Goal: Communication & Community: Answer question/provide support

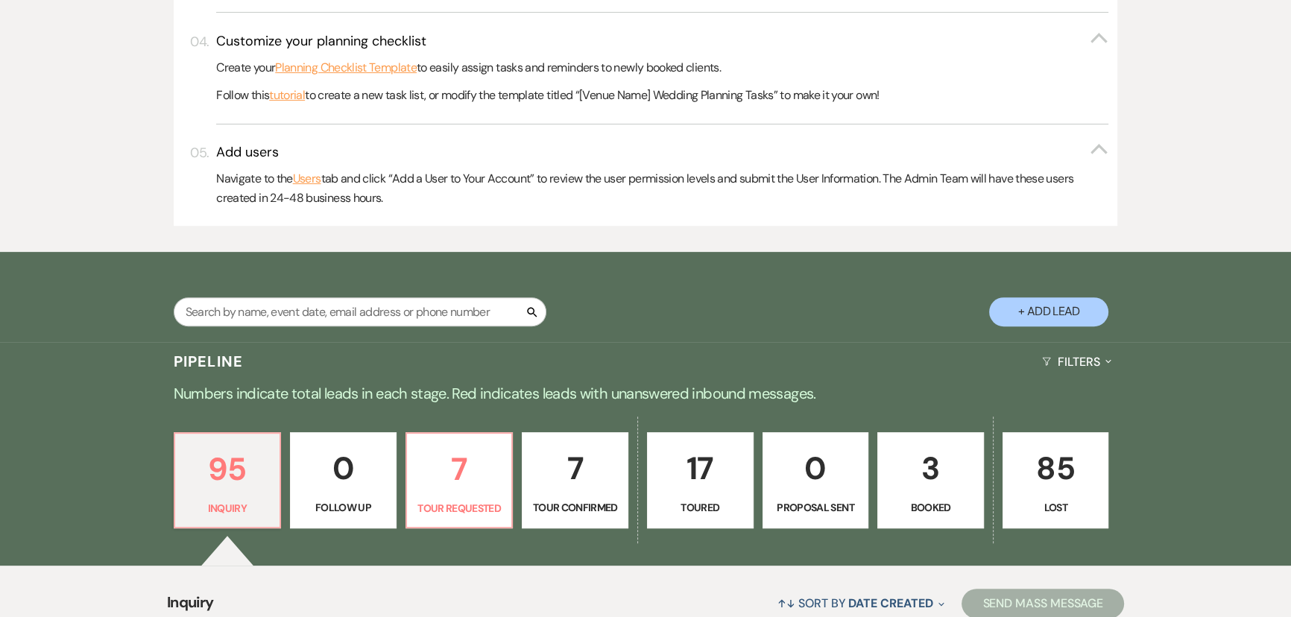
scroll to position [745, 0]
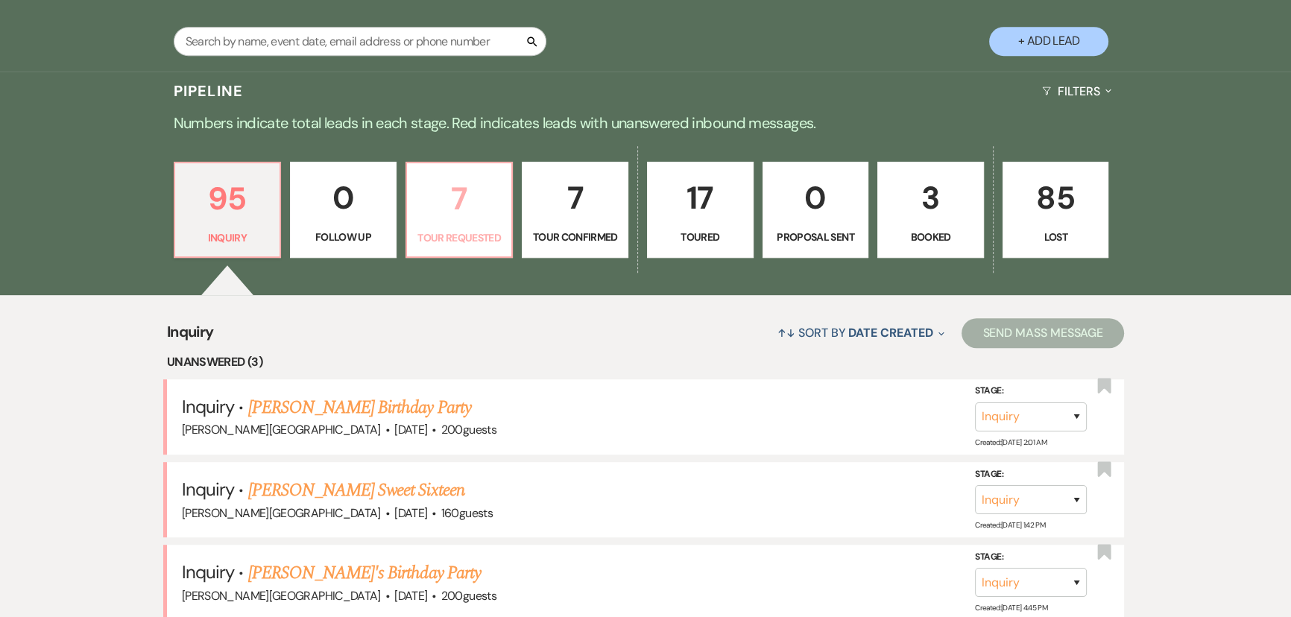
click at [423, 242] on p "Tour Requested" at bounding box center [459, 238] width 87 height 16
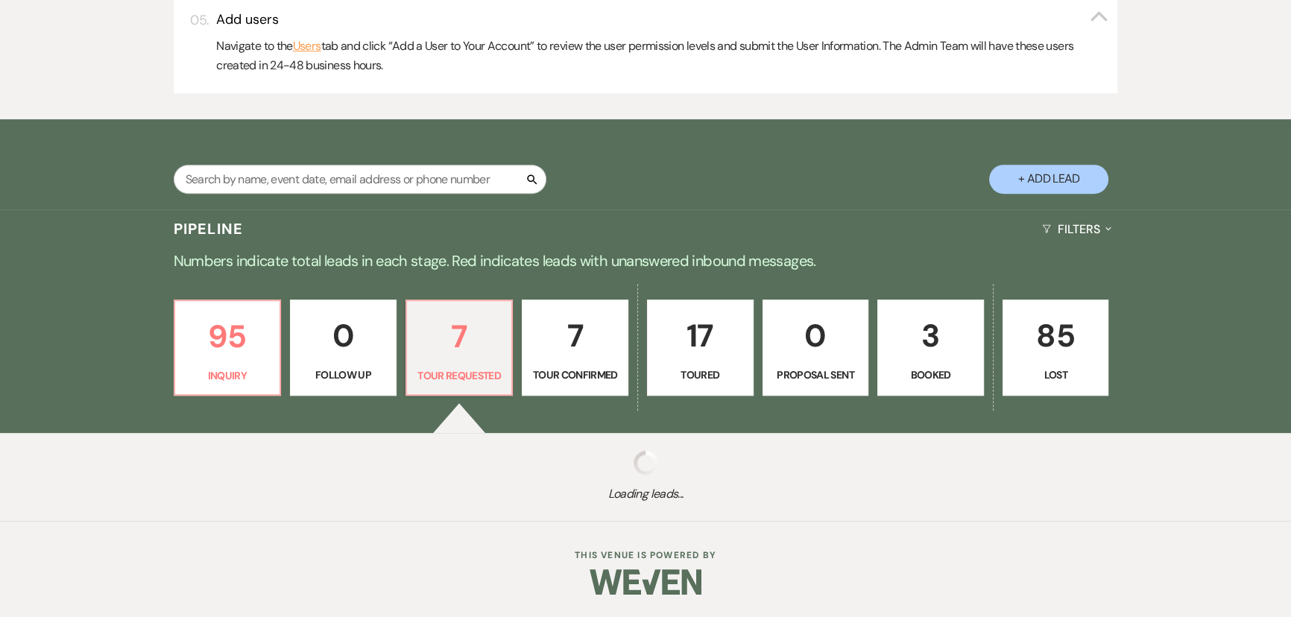
select select "2"
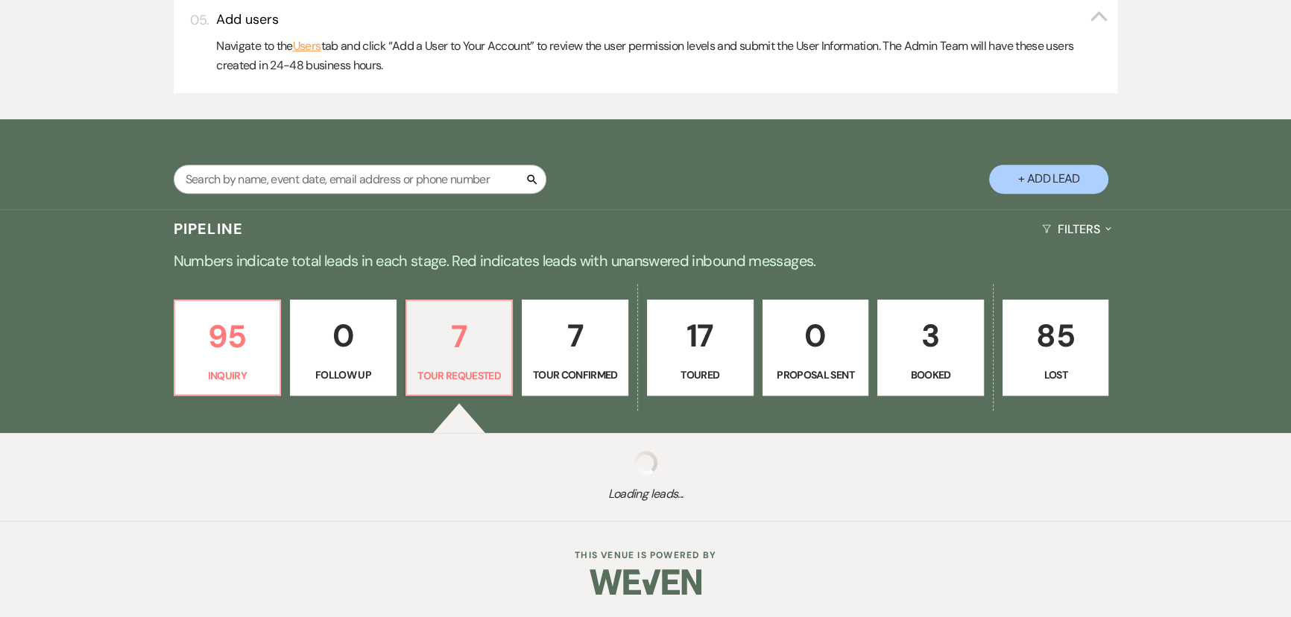
select select "2"
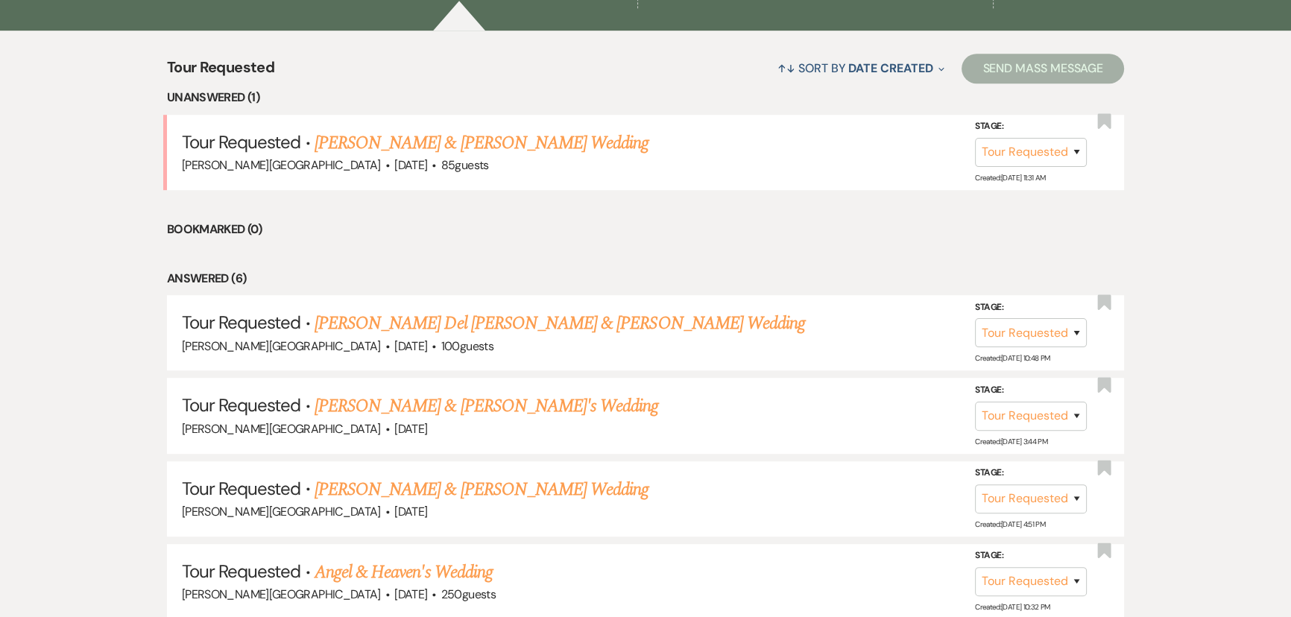
scroll to position [1152, 0]
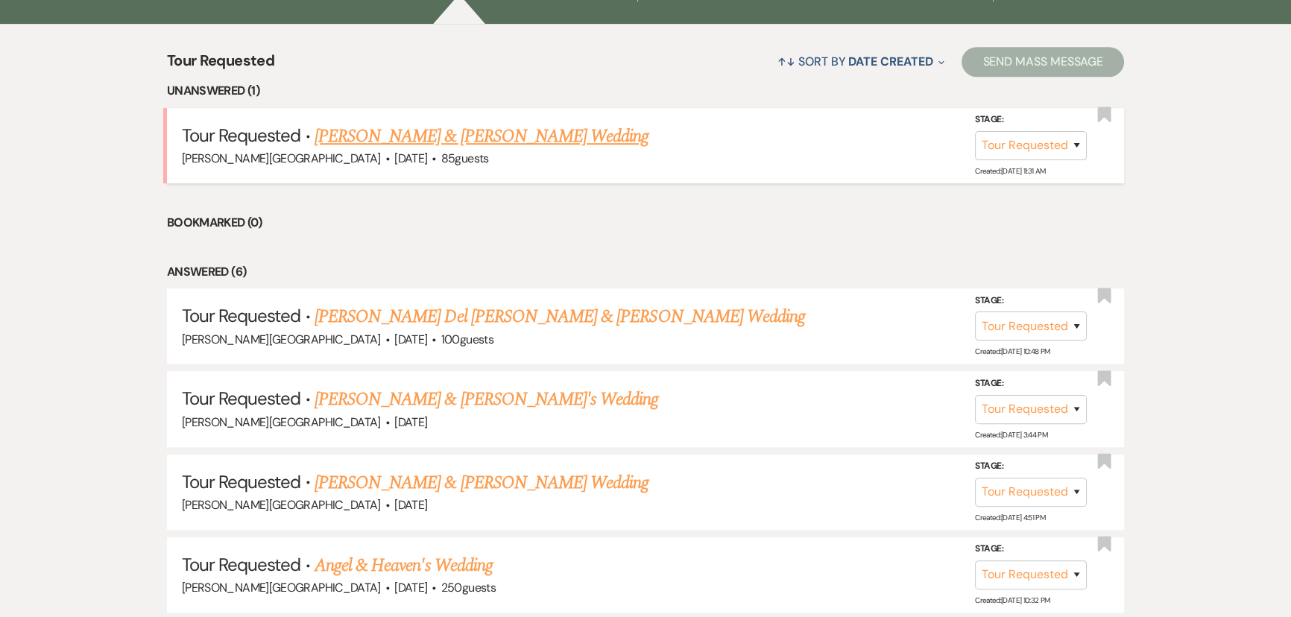
click at [403, 139] on link "Nathaniel Pryor & Leila Lewis's Wedding" at bounding box center [482, 136] width 334 height 27
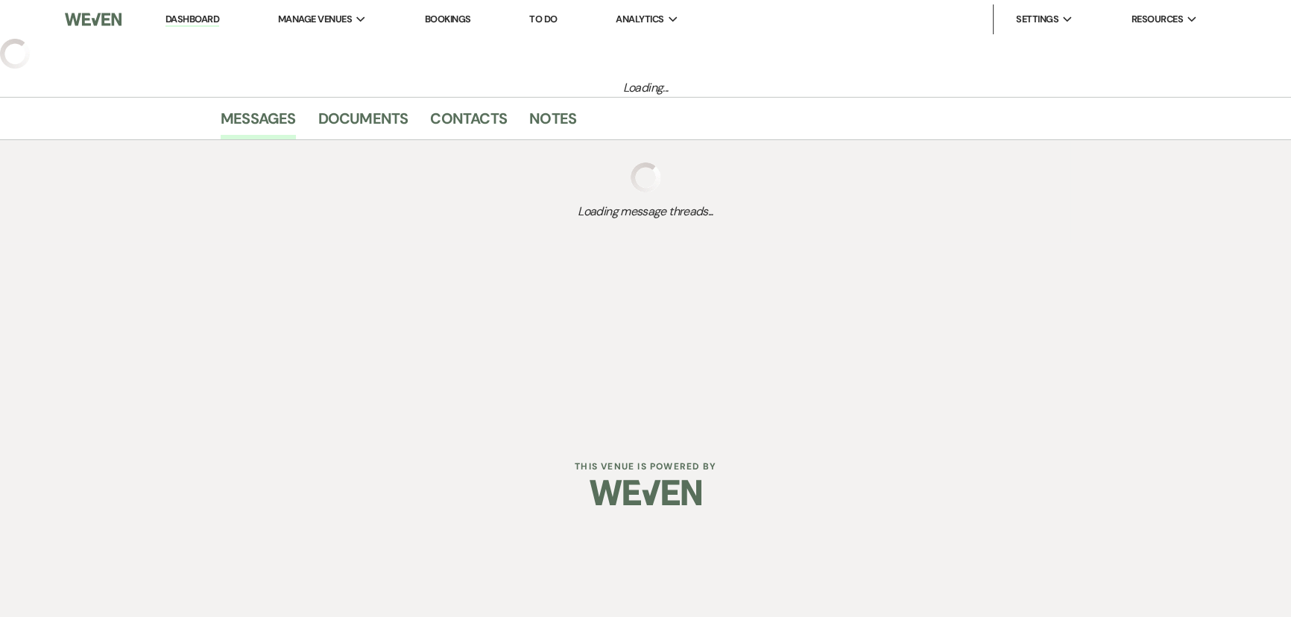
select select "2"
select select "5"
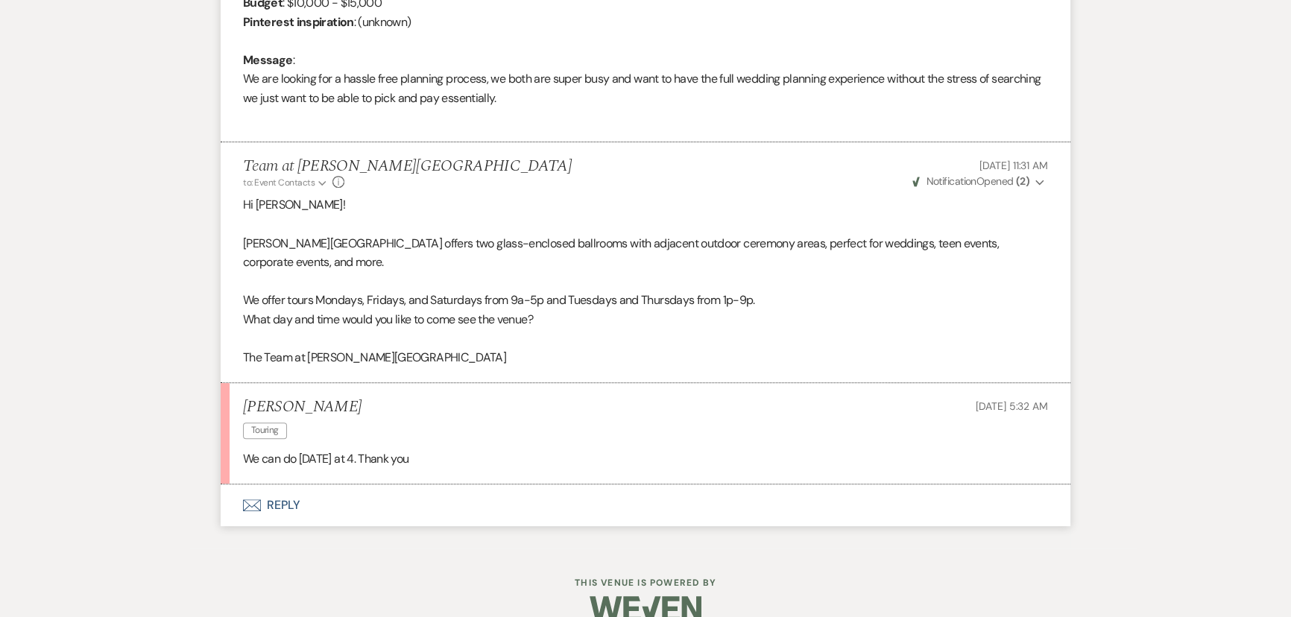
scroll to position [750, 0]
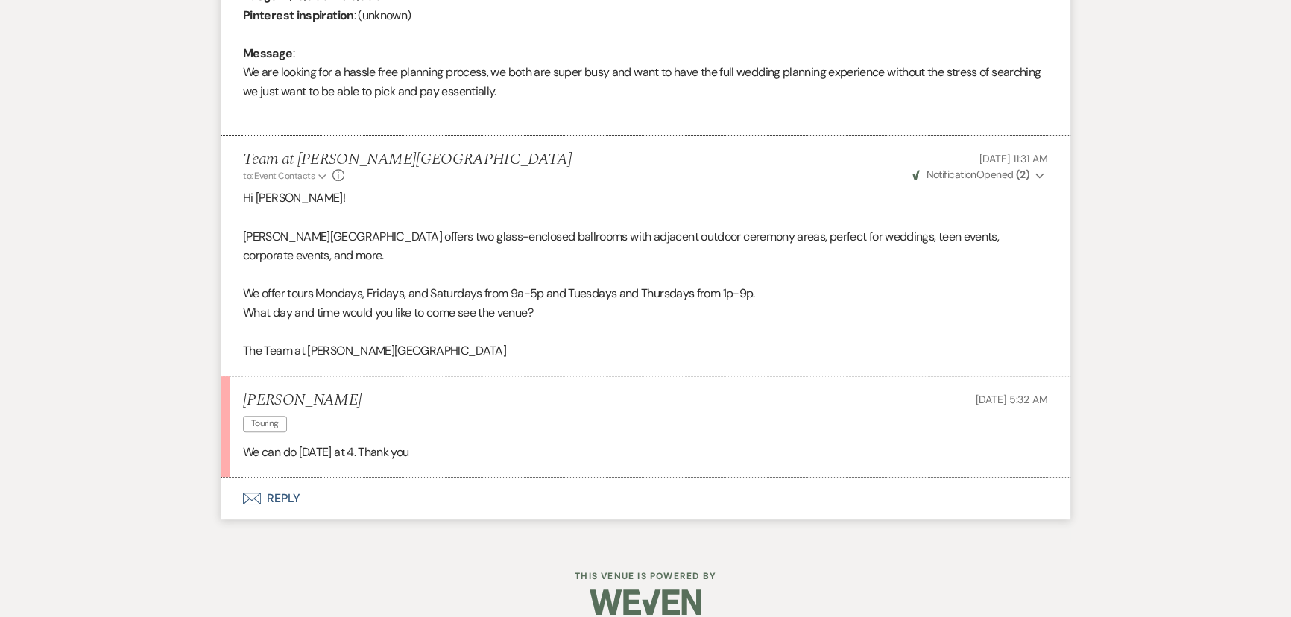
click at [294, 478] on button "Envelope Reply" at bounding box center [646, 499] width 850 height 42
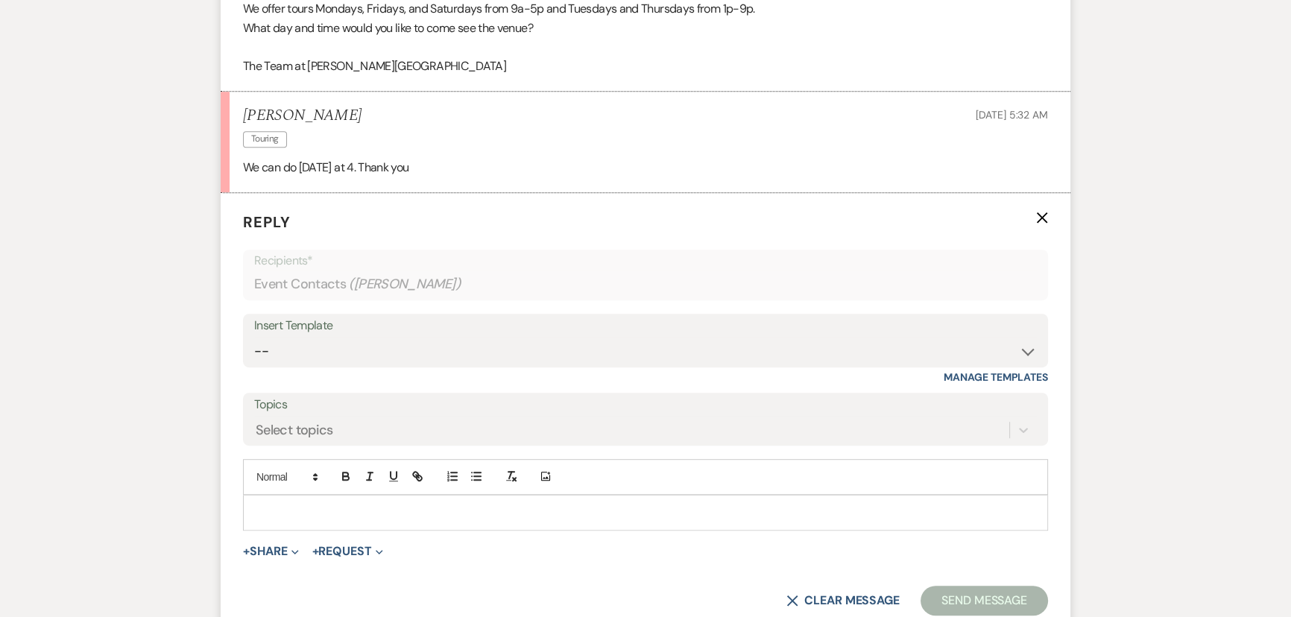
click at [284, 505] on p at bounding box center [645, 513] width 781 height 16
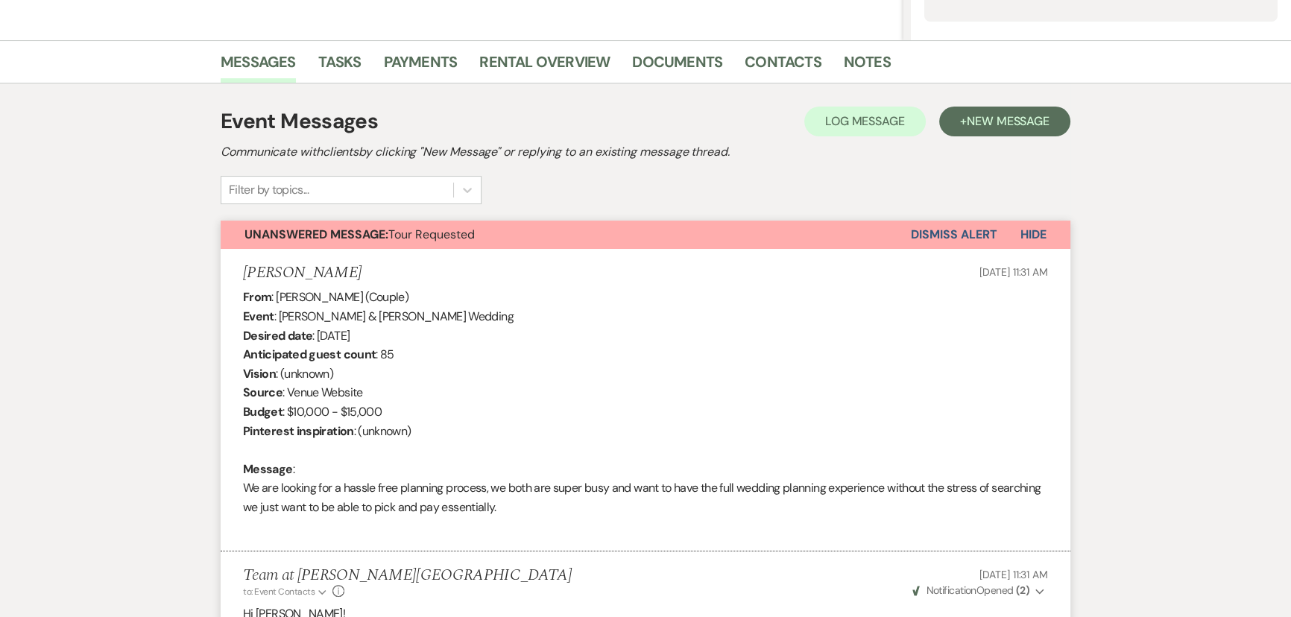
scroll to position [357, 0]
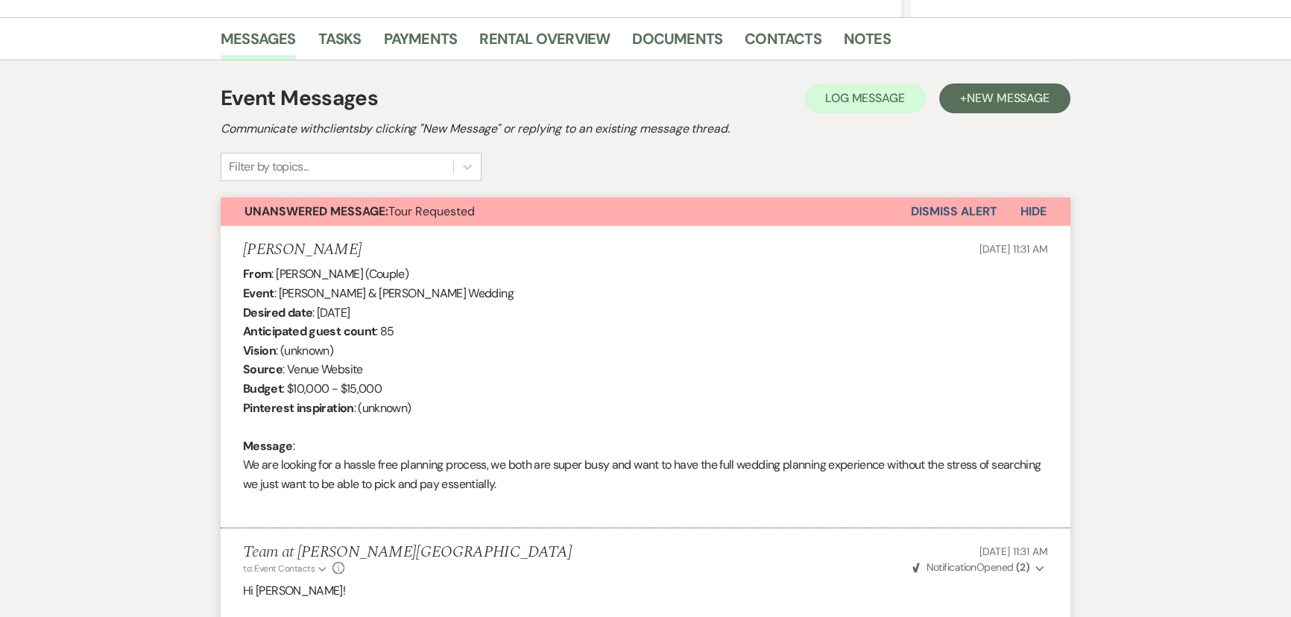
click at [795, 52] on link "Contacts" at bounding box center [783, 43] width 77 height 33
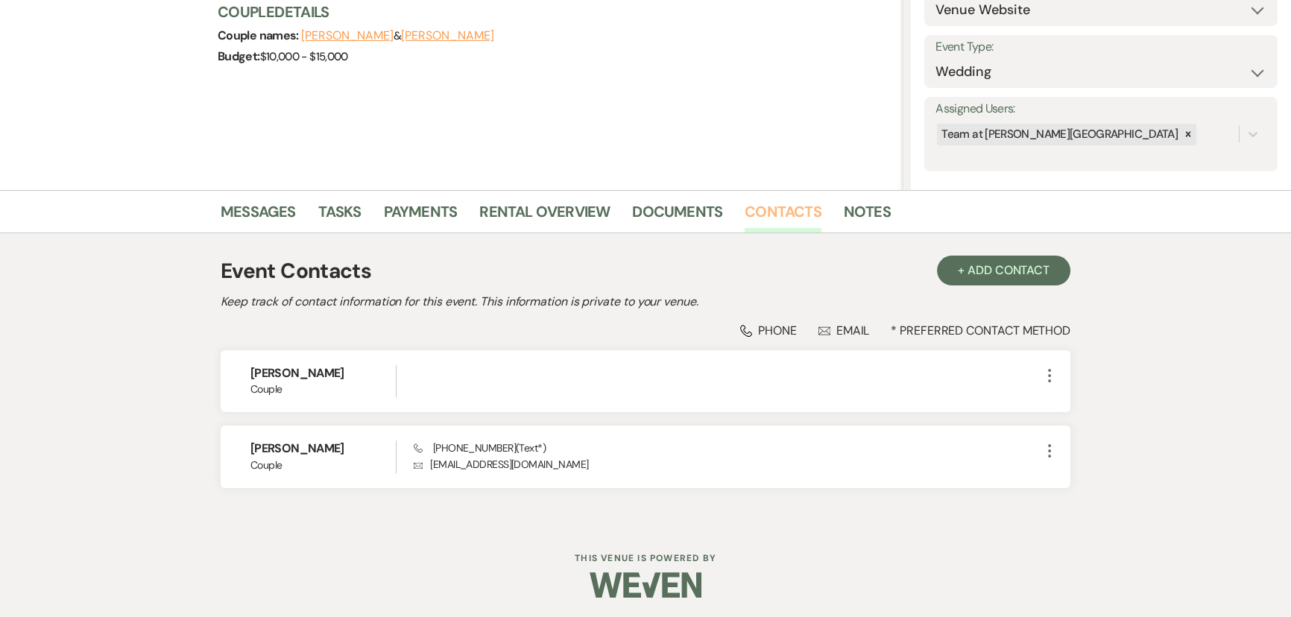
scroll to position [186, 0]
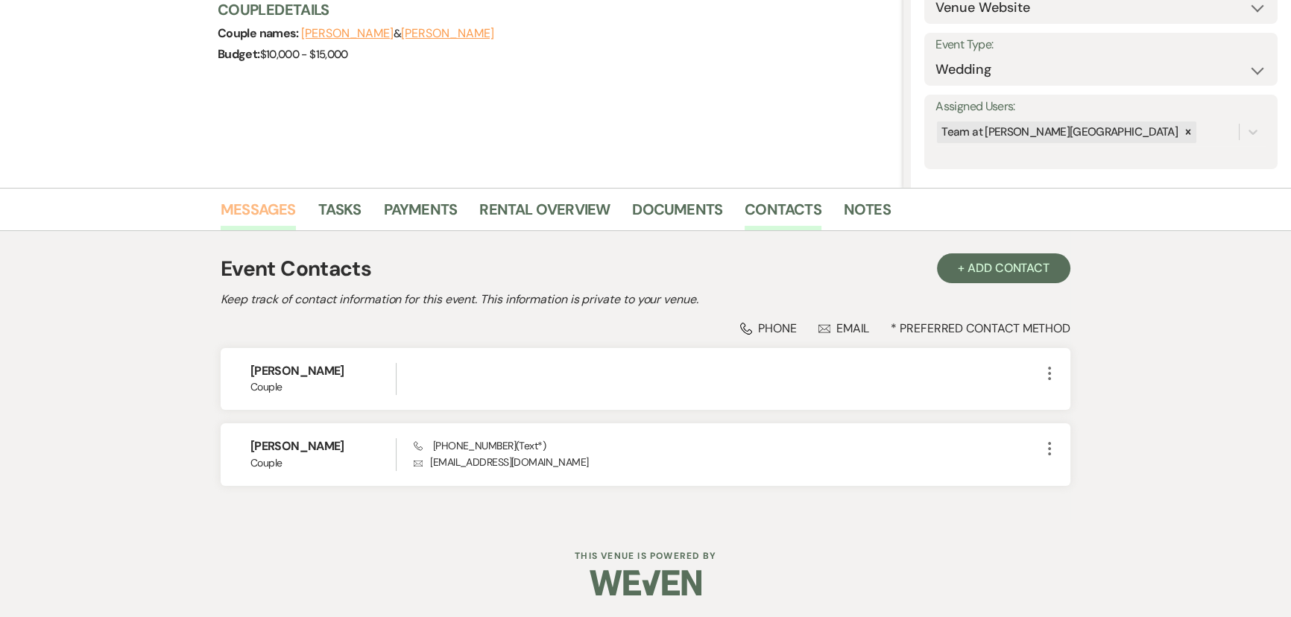
click at [222, 216] on div "Messages Tasks Payments Rental Overview Documents Contacts Notes" at bounding box center [645, 209] width 1291 height 43
click at [244, 212] on link "Messages" at bounding box center [258, 214] width 75 height 33
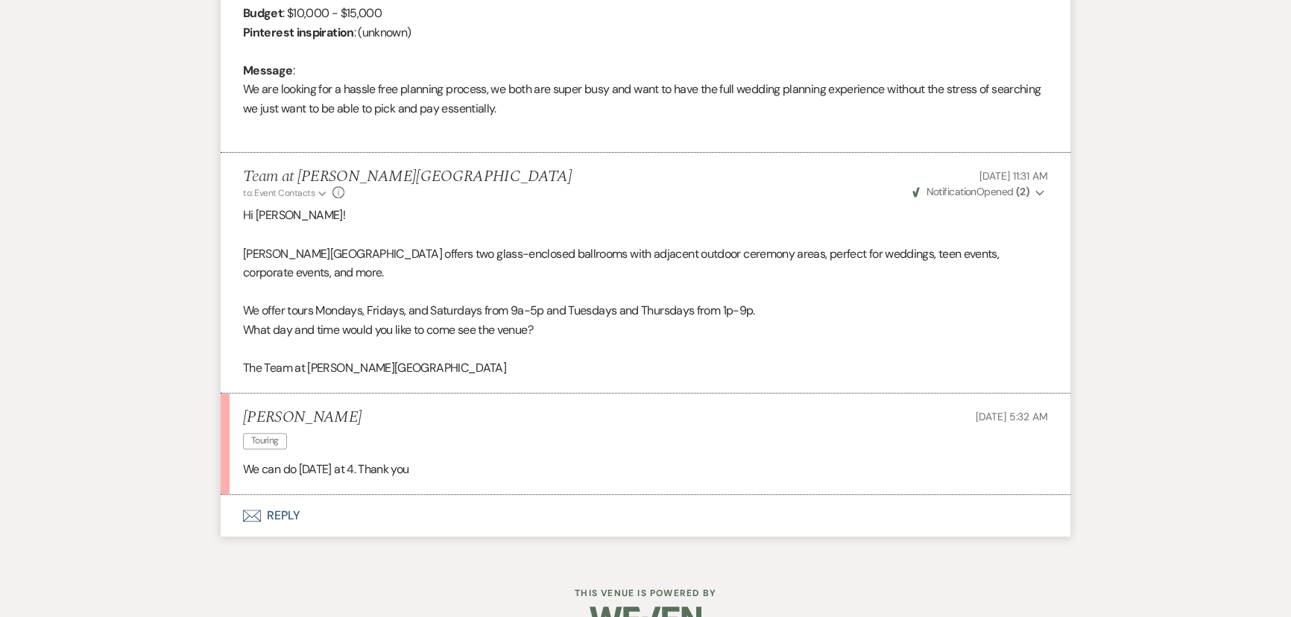
scroll to position [750, 0]
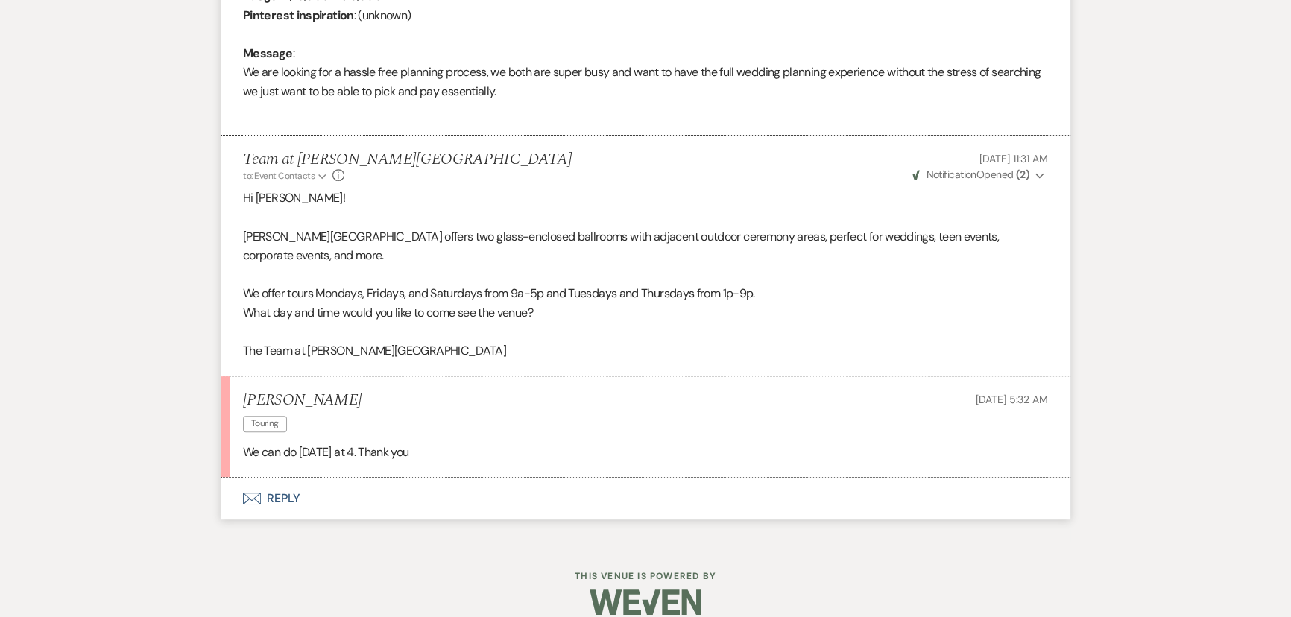
click at [276, 487] on button "Envelope Reply" at bounding box center [646, 499] width 850 height 42
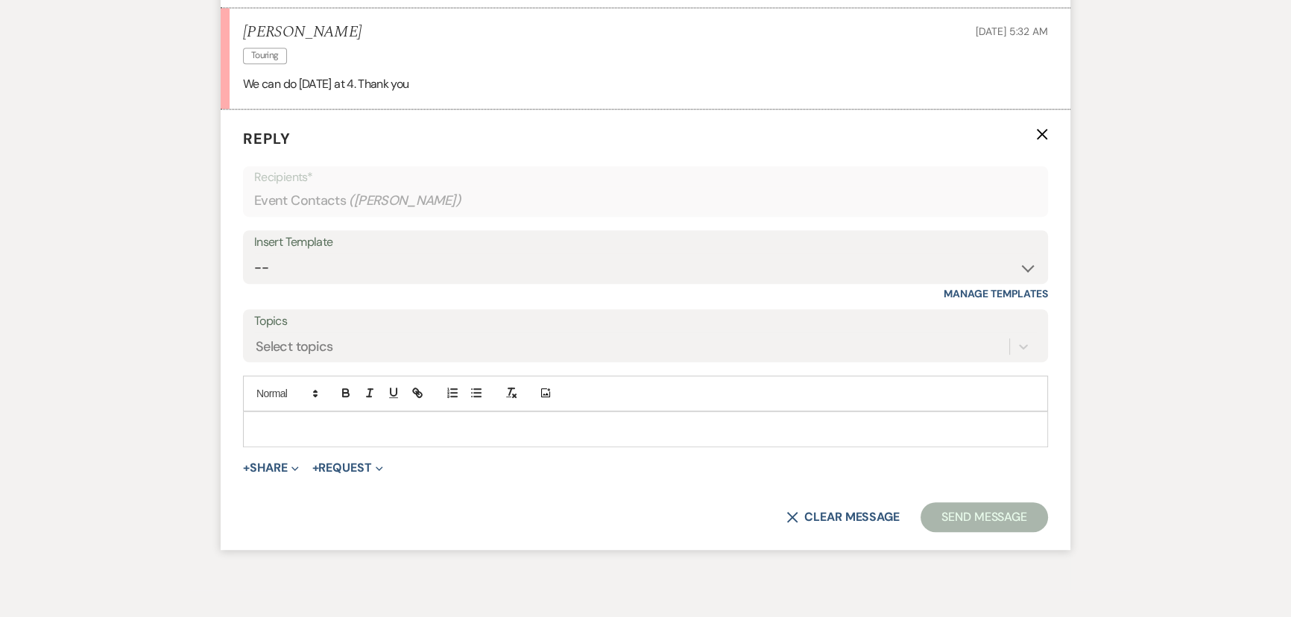
scroll to position [1119, 0]
click at [274, 420] on p at bounding box center [645, 428] width 781 height 16
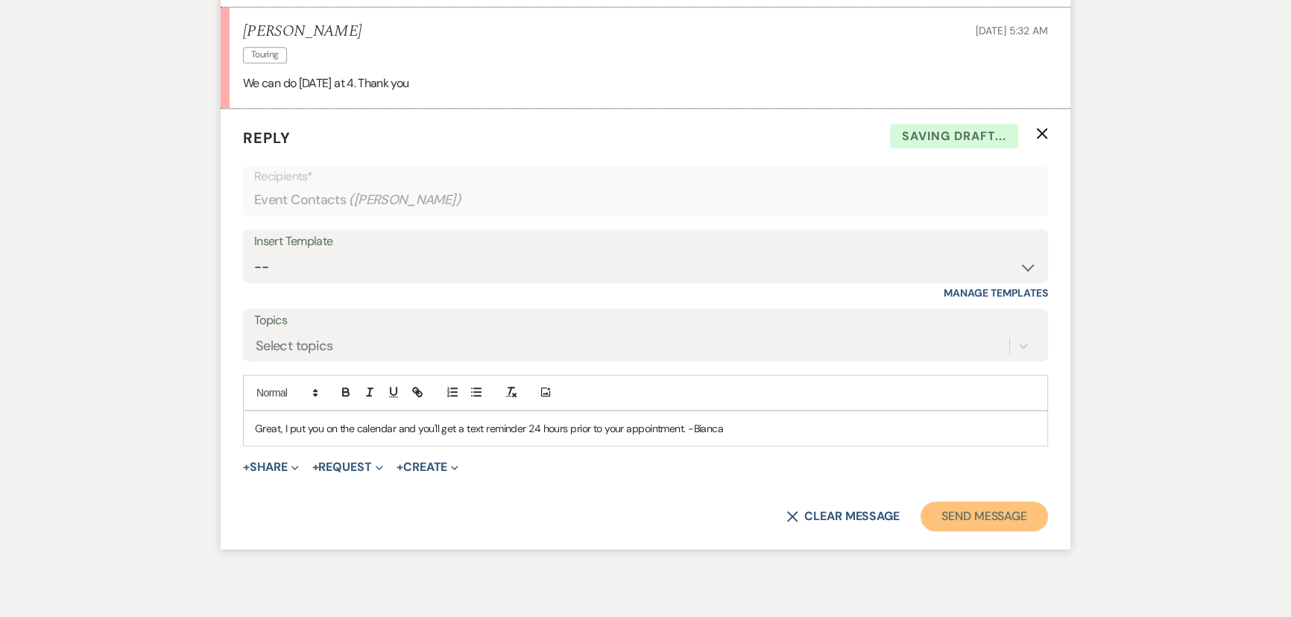
click at [977, 502] on button "Send Message" at bounding box center [984, 517] width 127 height 30
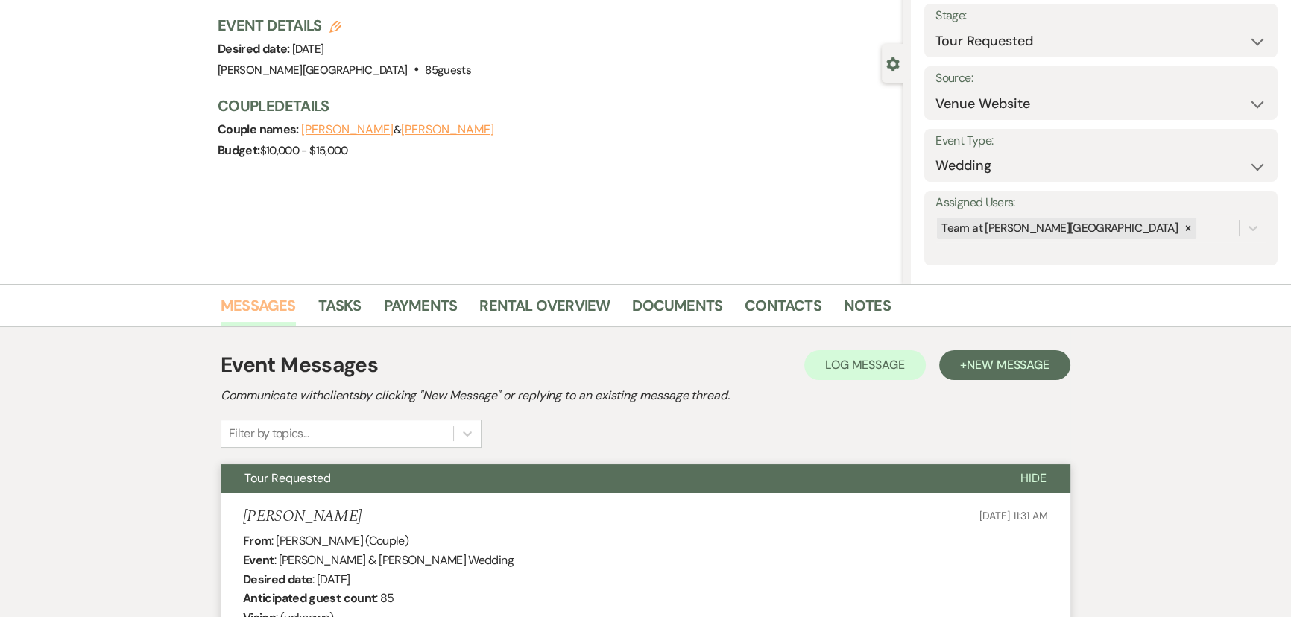
scroll to position [0, 0]
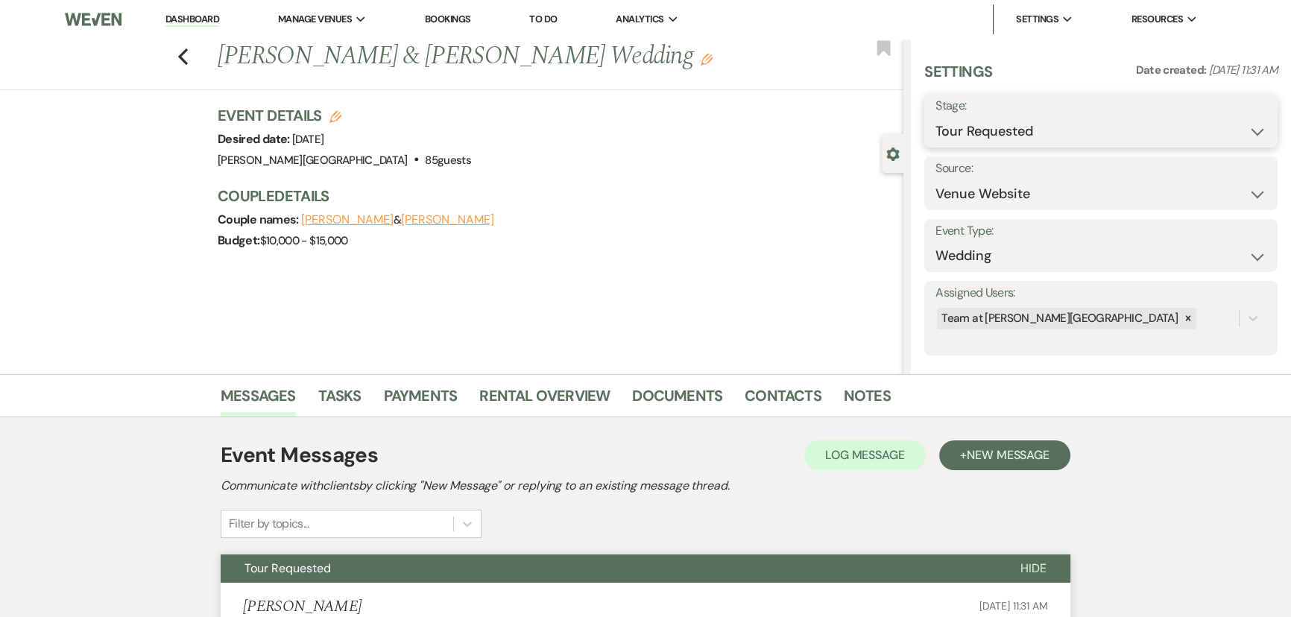
click at [1000, 134] on select "Inquiry Follow Up Tour Requested Tour Confirmed Toured Proposal Sent Booked Lost" at bounding box center [1101, 131] width 331 height 29
select select "4"
click at [936, 117] on select "Inquiry Follow Up Tour Requested Tour Confirmed Toured Proposal Sent Booked Lost" at bounding box center [1101, 131] width 331 height 29
click at [1227, 114] on button "Save" at bounding box center [1239, 121] width 75 height 30
click at [189, 54] on icon "Previous" at bounding box center [182, 57] width 11 height 18
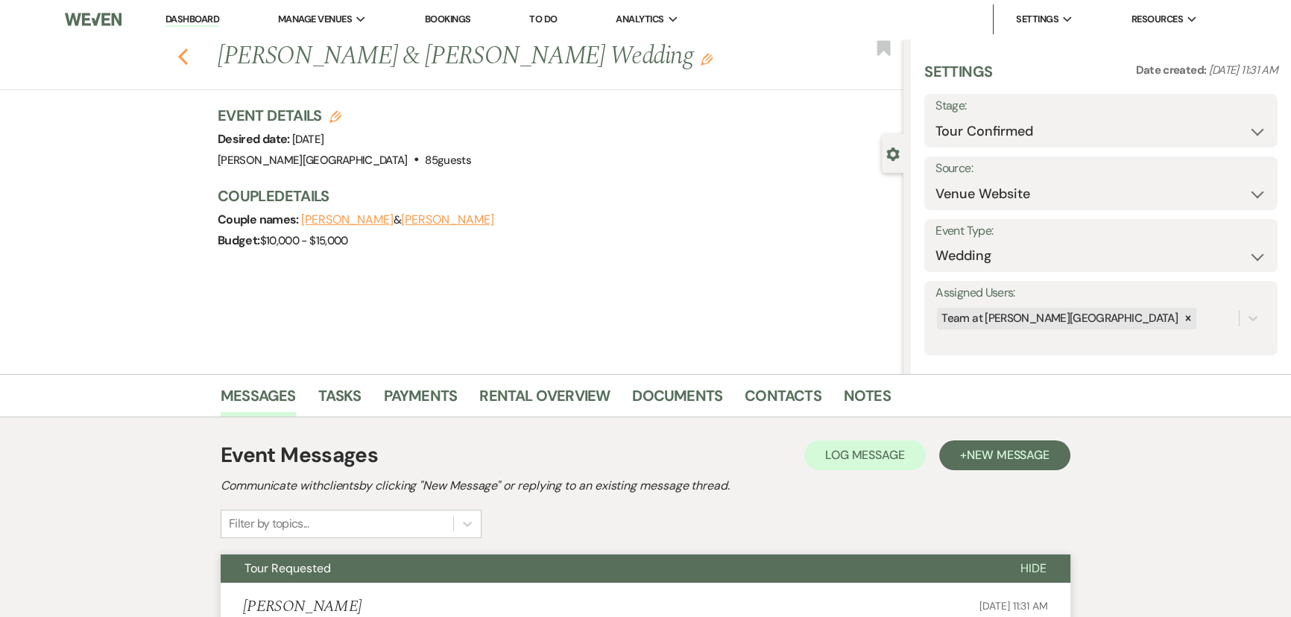
select select "4"
select select "2"
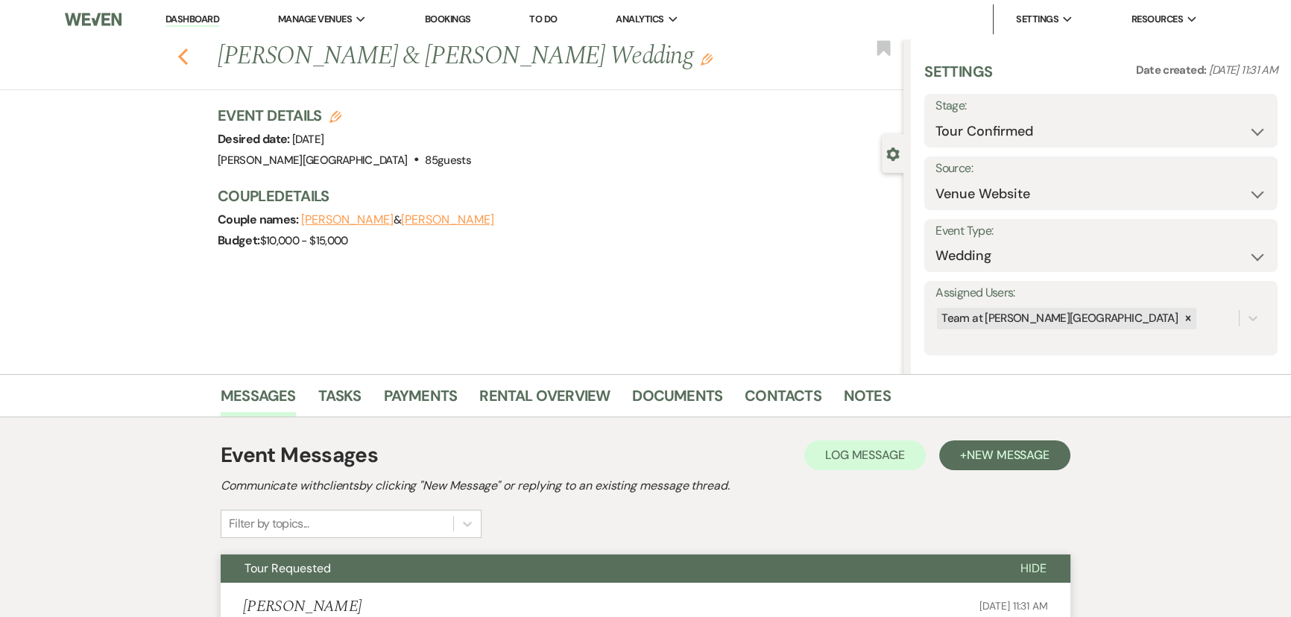
select select "2"
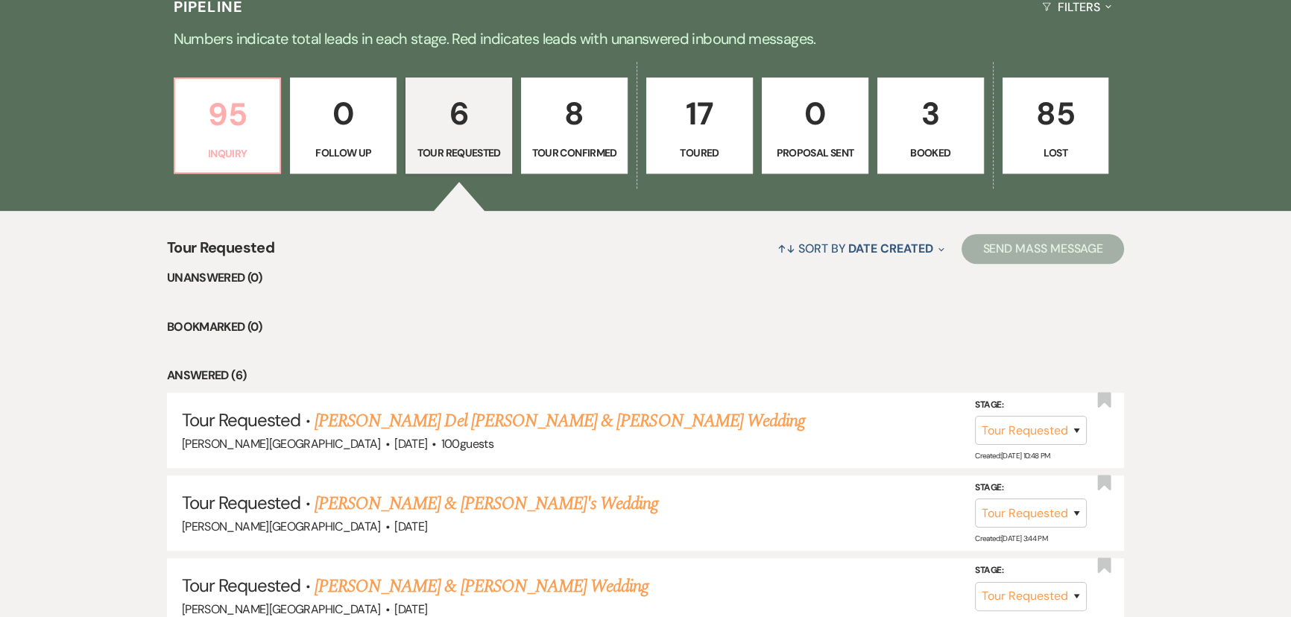
scroll to position [949, 0]
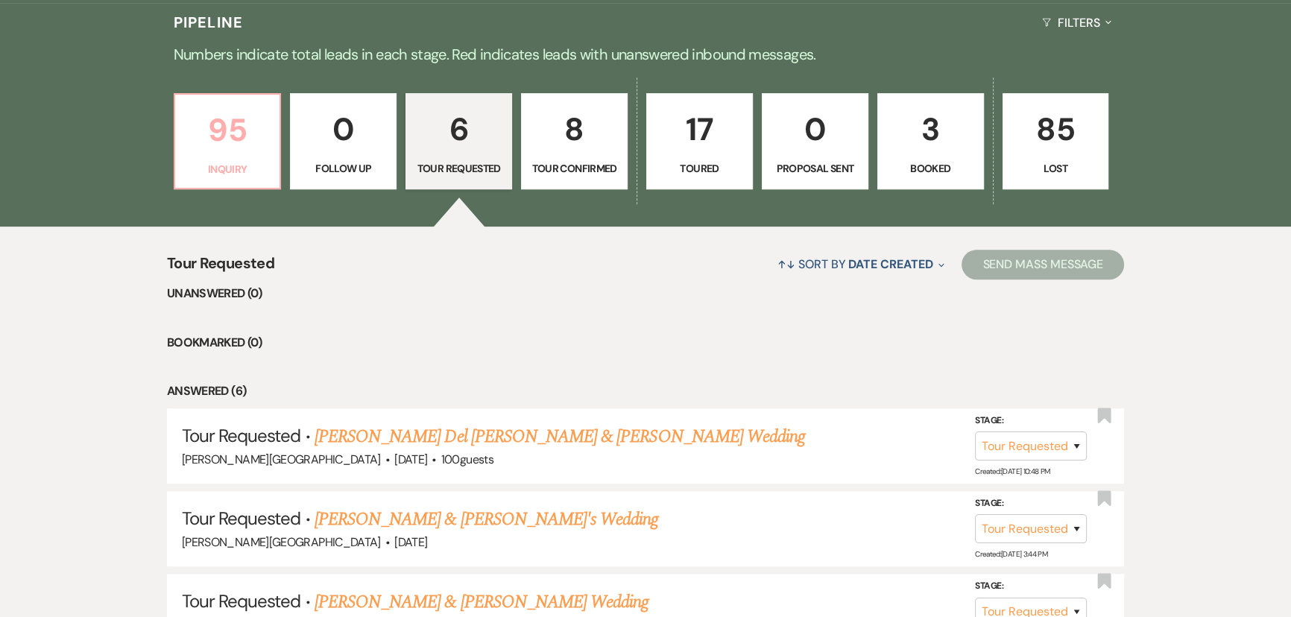
click at [253, 127] on p "95" at bounding box center [227, 130] width 87 height 50
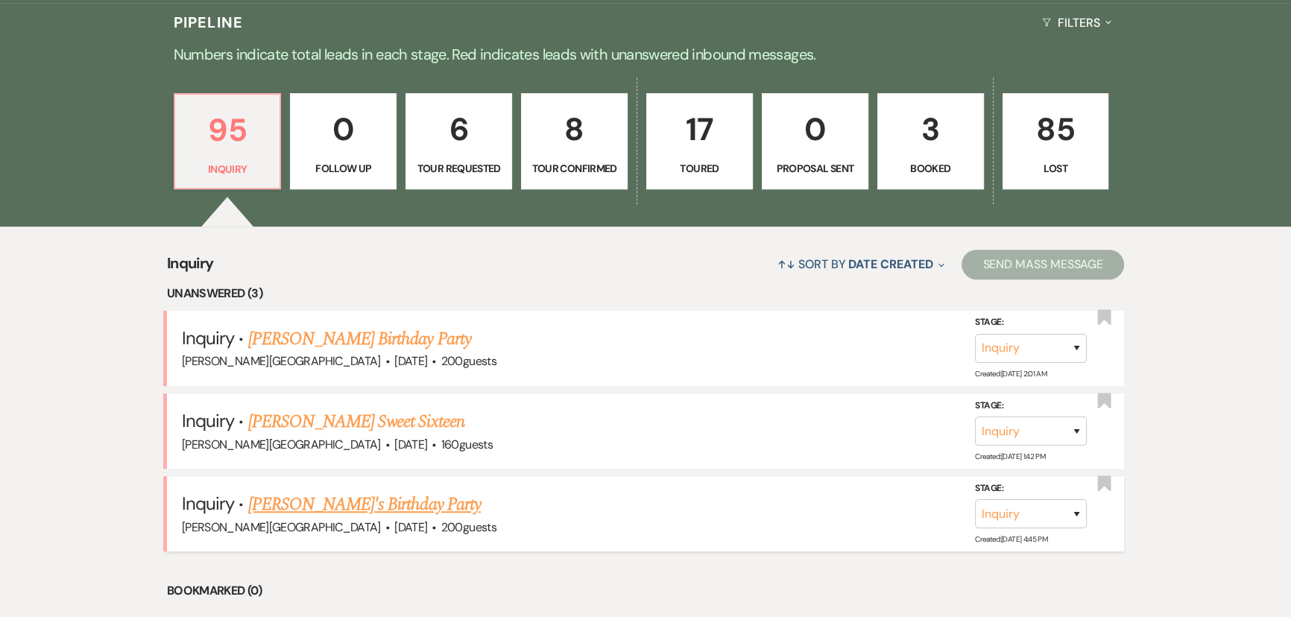
click at [310, 491] on link "Marlene's Birthday Party" at bounding box center [364, 504] width 233 height 27
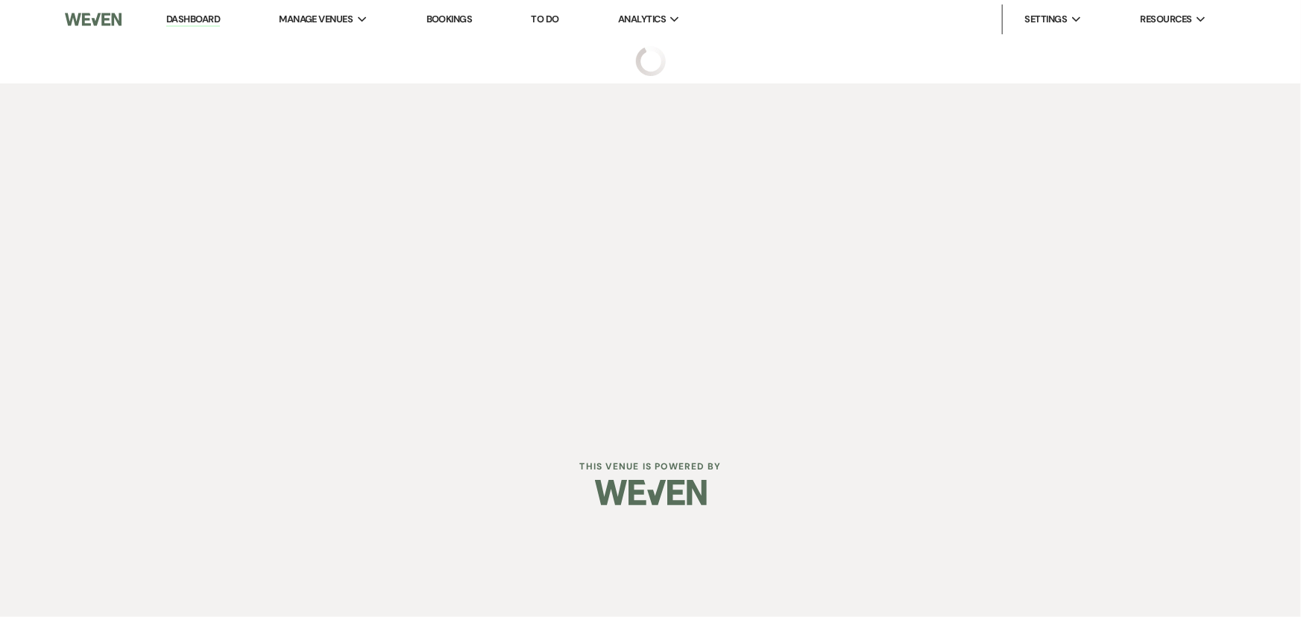
select select "5"
select select "4"
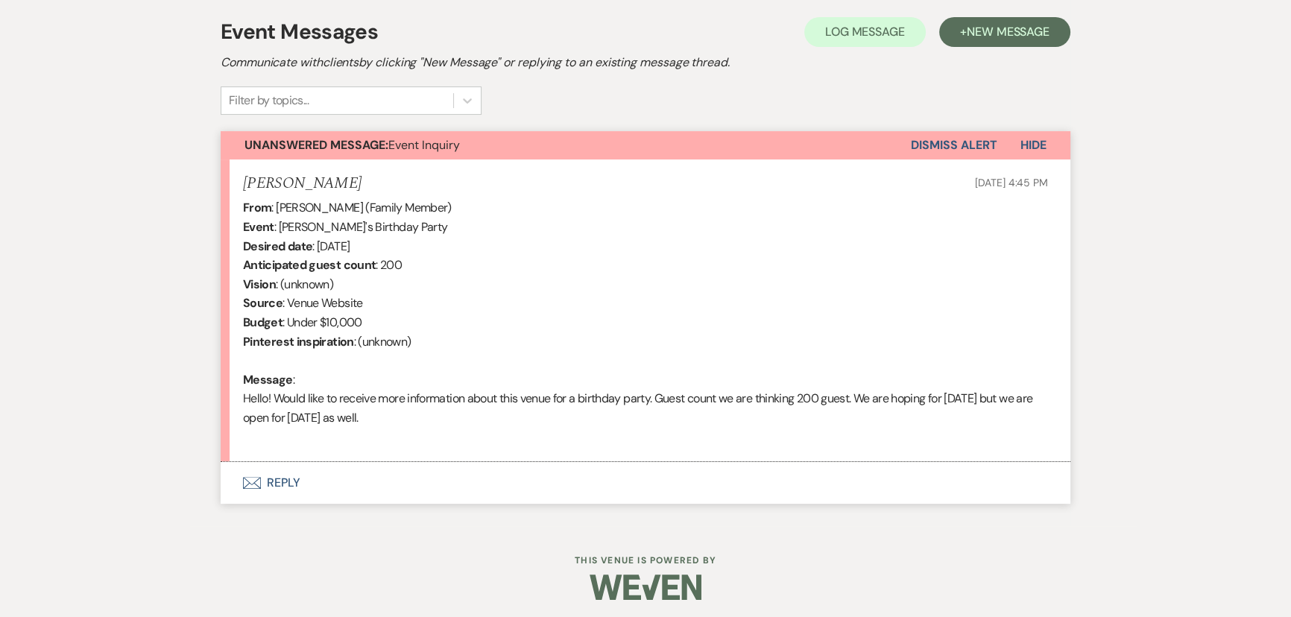
scroll to position [427, 0]
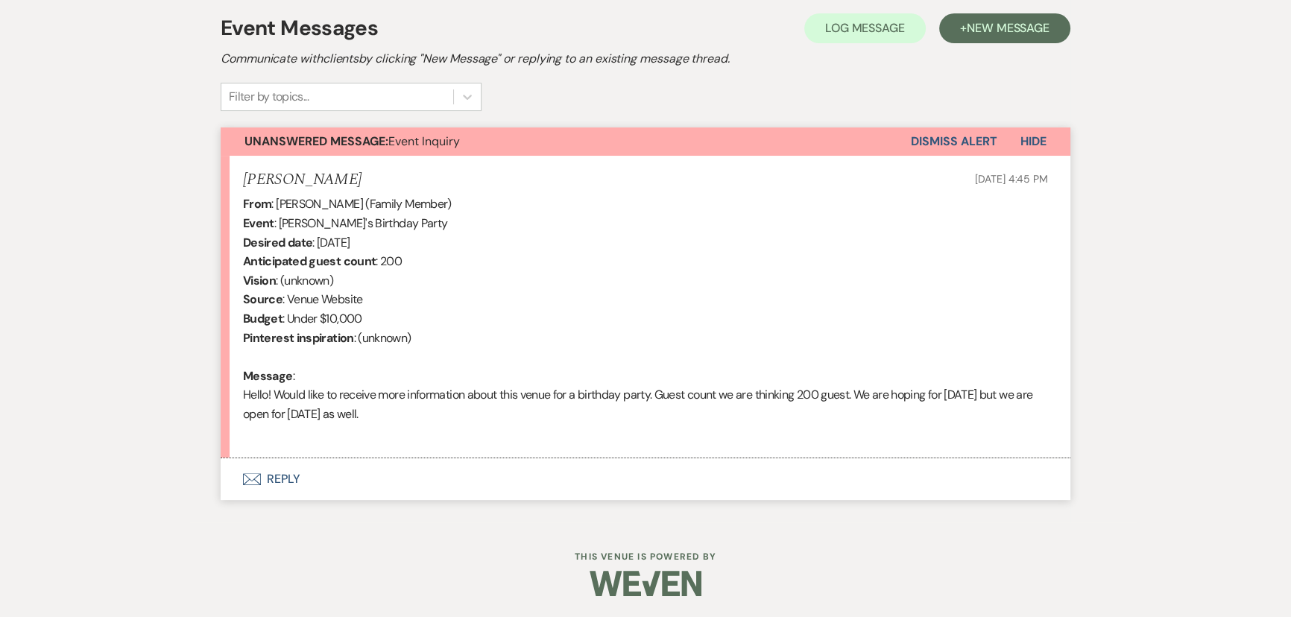
click at [297, 473] on button "Envelope Reply" at bounding box center [646, 479] width 850 height 42
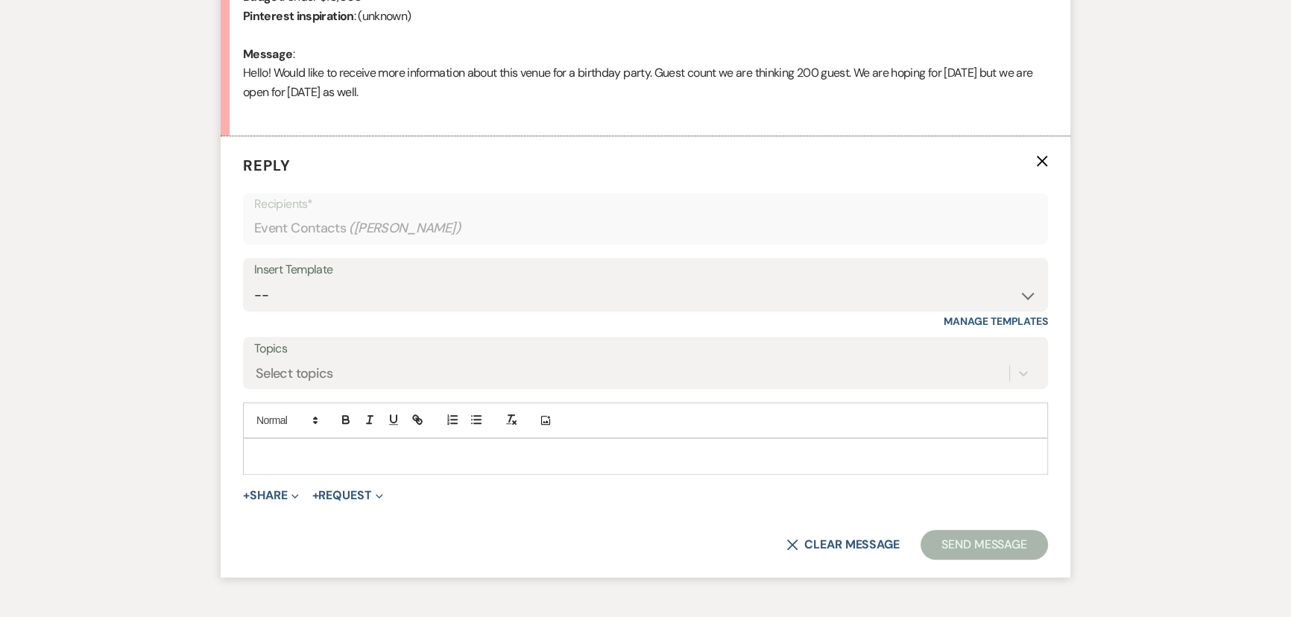
scroll to position [797, 0]
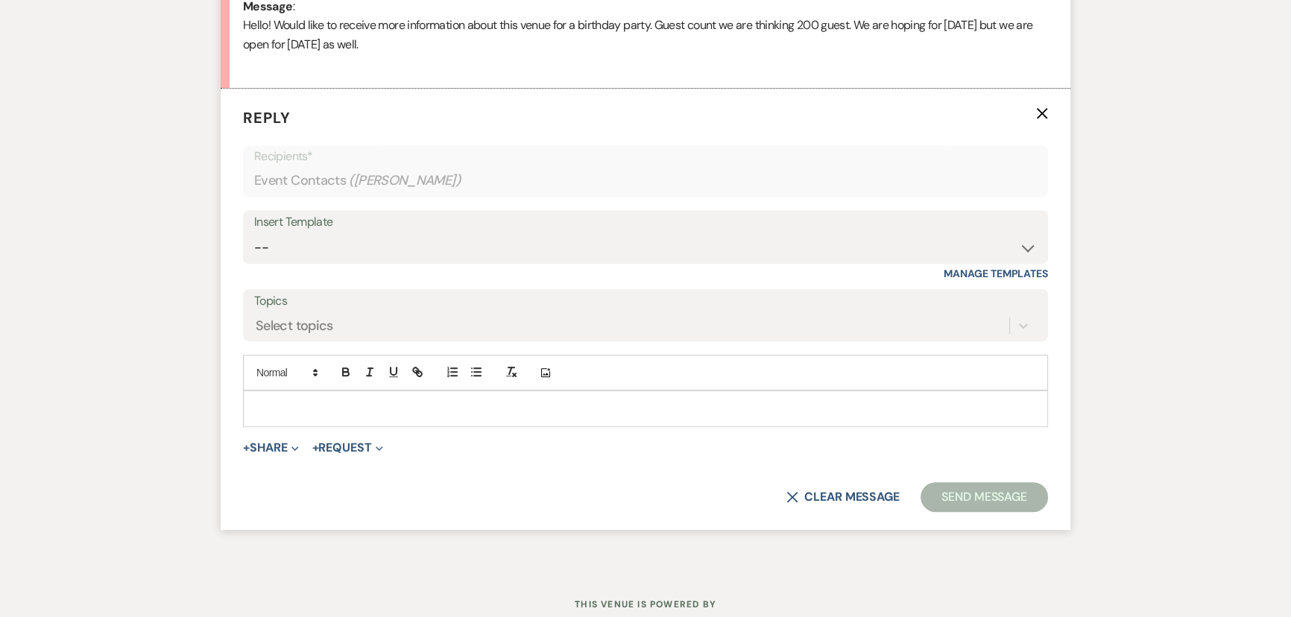
click at [291, 415] on p at bounding box center [645, 408] width 781 height 16
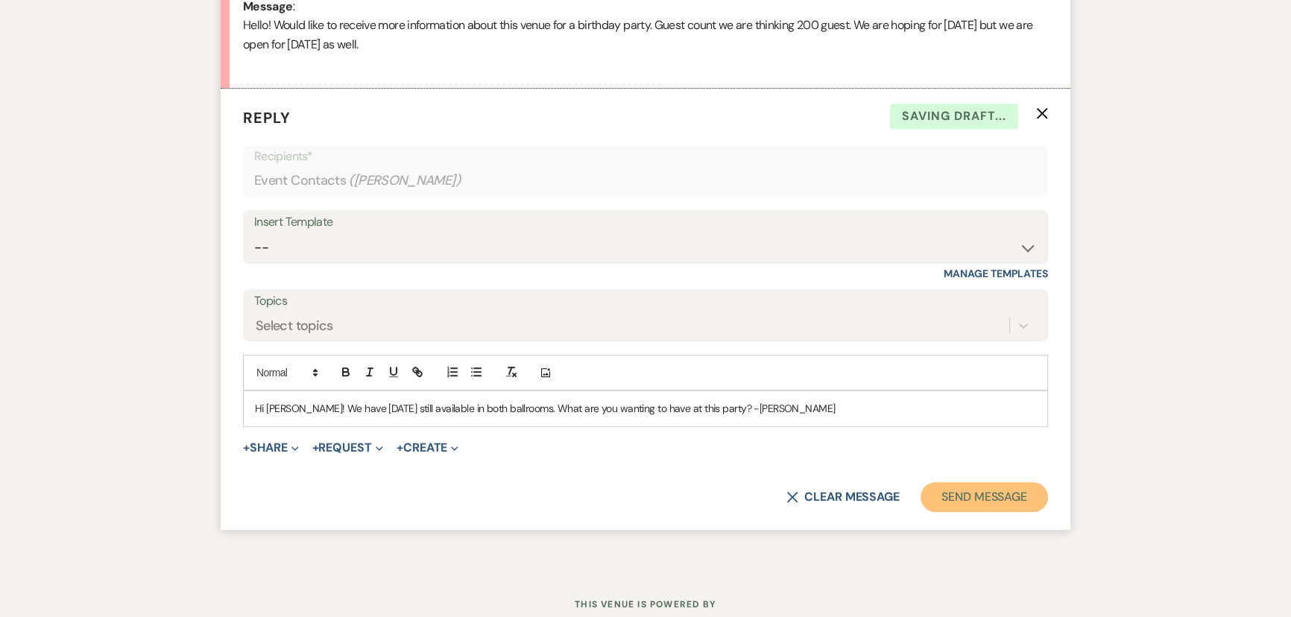
click at [1018, 500] on button "Send Message" at bounding box center [984, 497] width 127 height 30
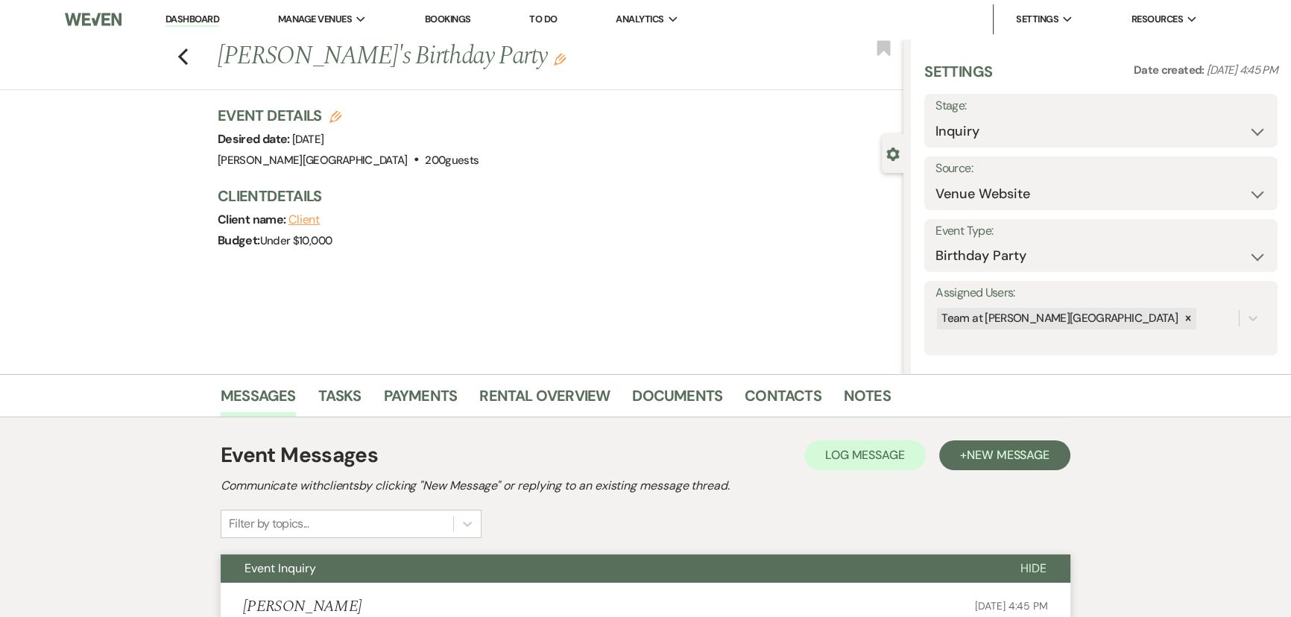
scroll to position [0, 0]
click at [189, 60] on icon "Previous" at bounding box center [182, 57] width 11 height 18
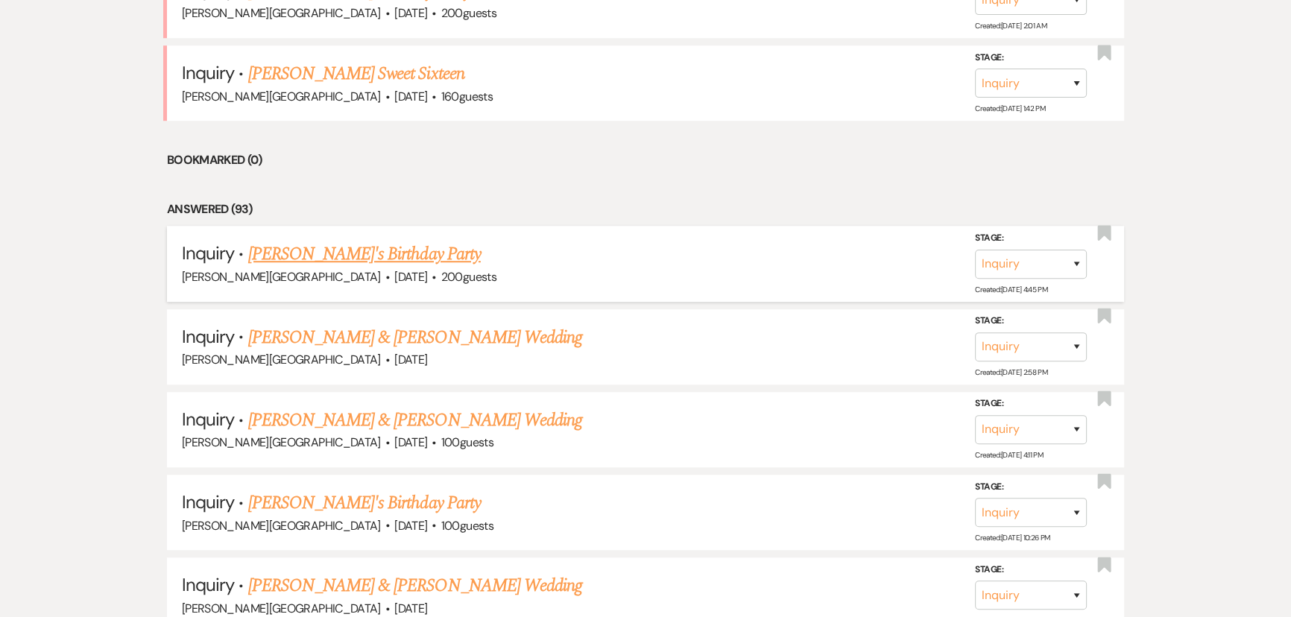
scroll to position [1220, 0]
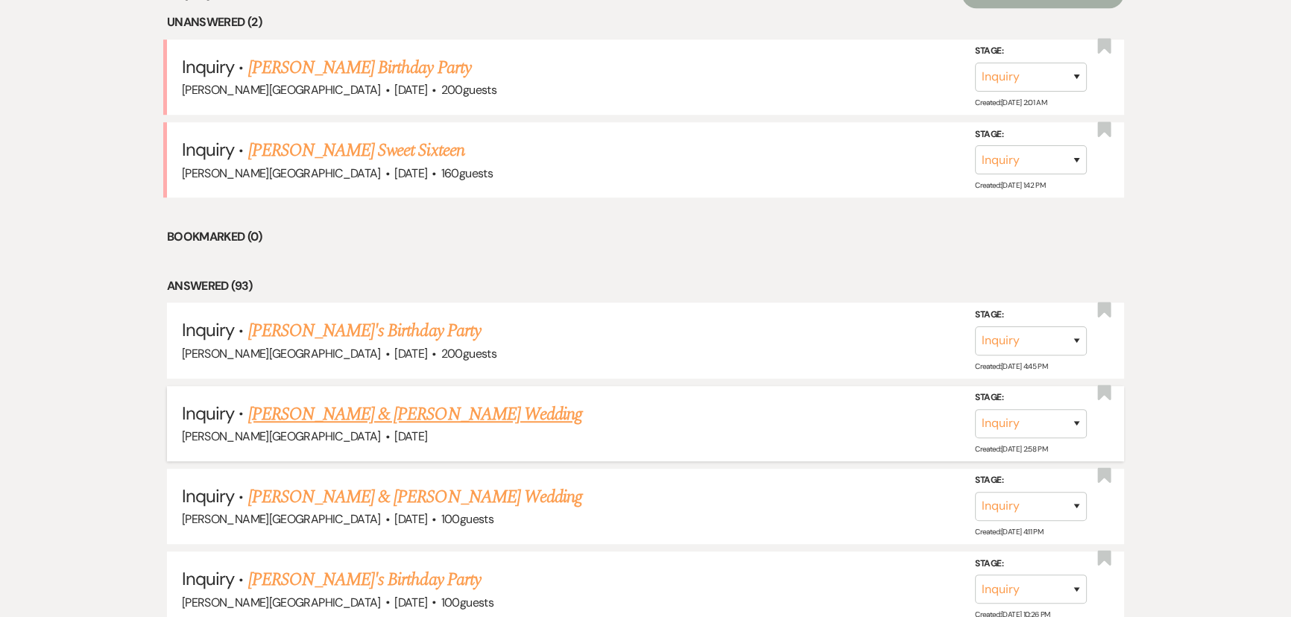
click at [312, 404] on link "[PERSON_NAME] & [PERSON_NAME] Wedding" at bounding box center [415, 414] width 334 height 27
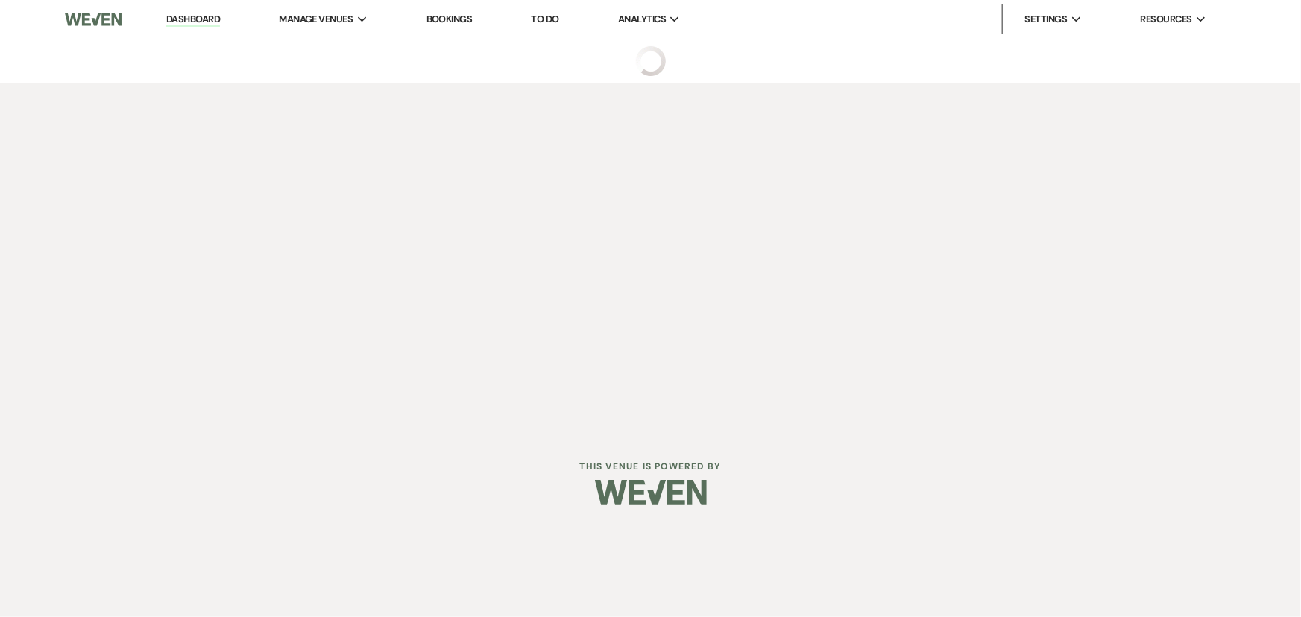
select select "5"
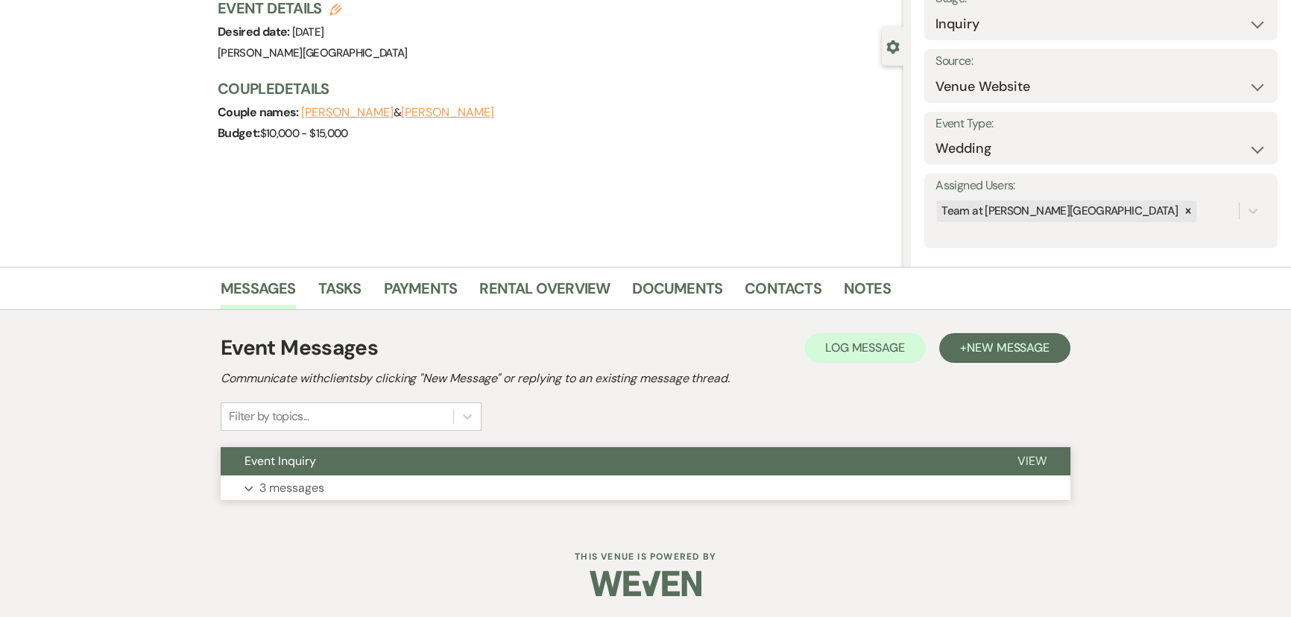
click at [261, 485] on p "3 messages" at bounding box center [291, 488] width 65 height 19
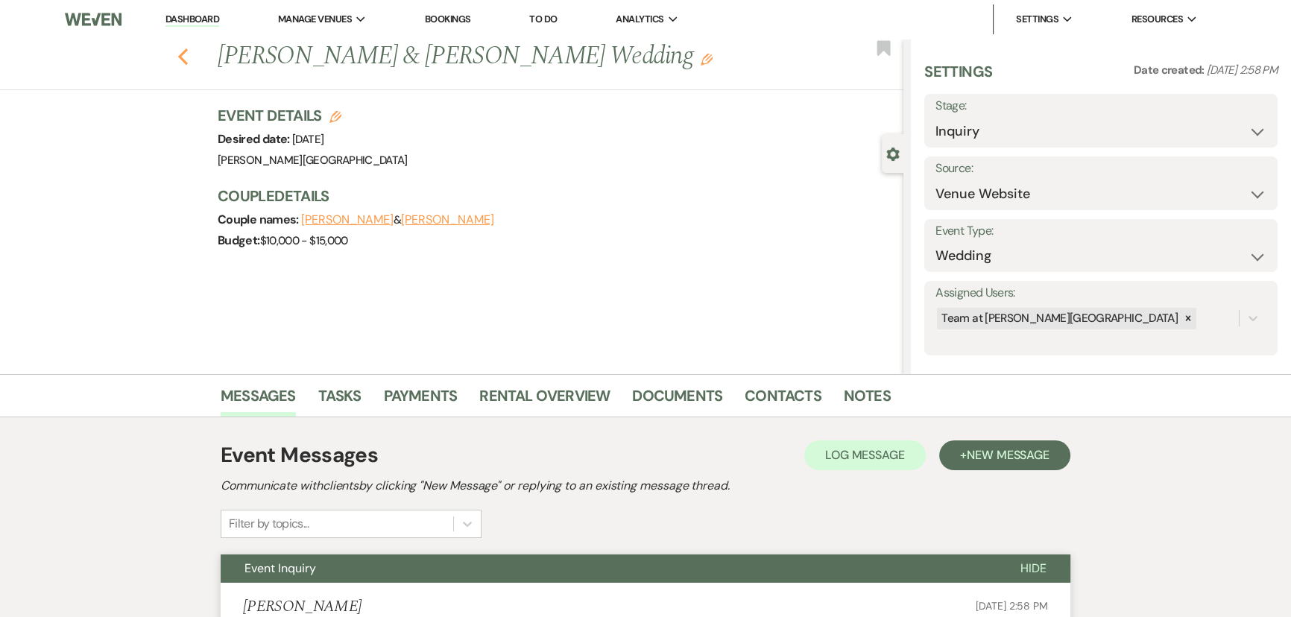
click at [186, 57] on icon "Previous" at bounding box center [182, 57] width 11 height 18
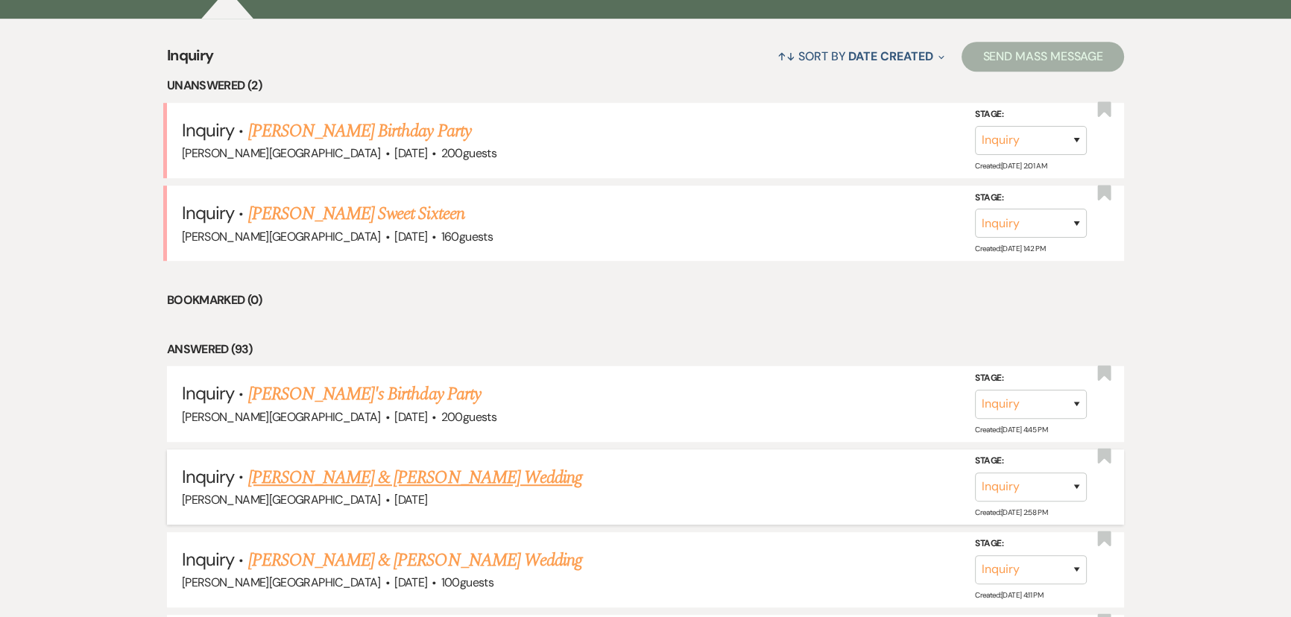
scroll to position [1085, 0]
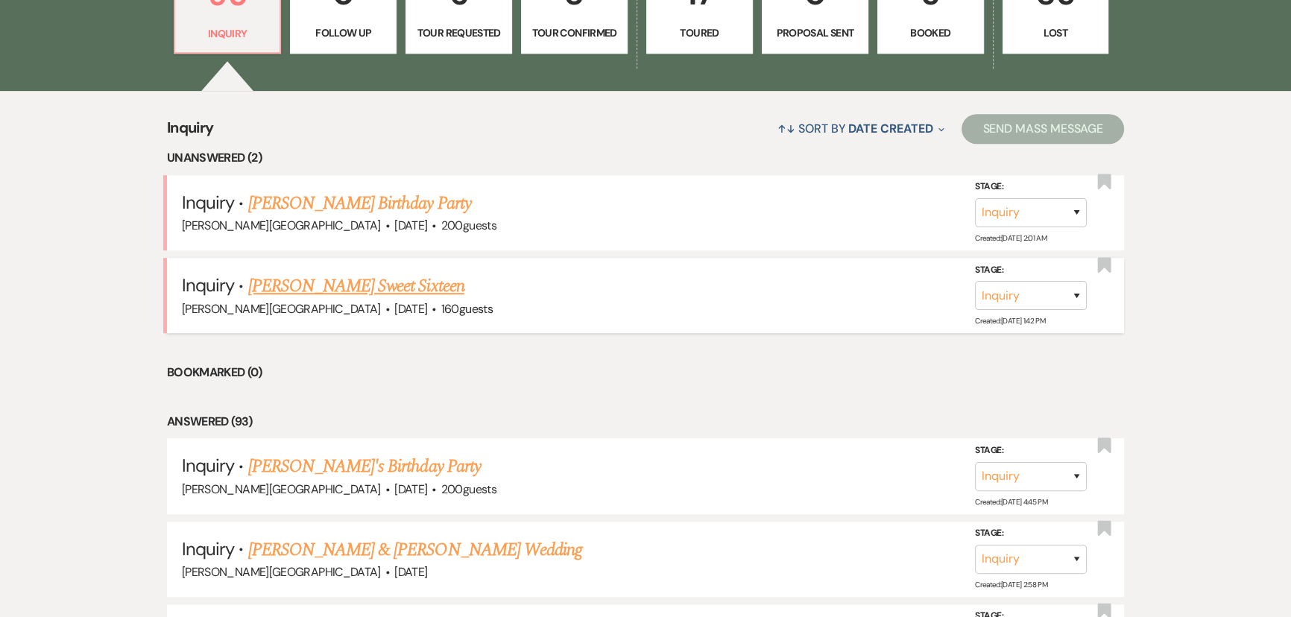
click at [291, 280] on link "Michelle Rivera's Sweet Sixteen" at bounding box center [356, 286] width 216 height 27
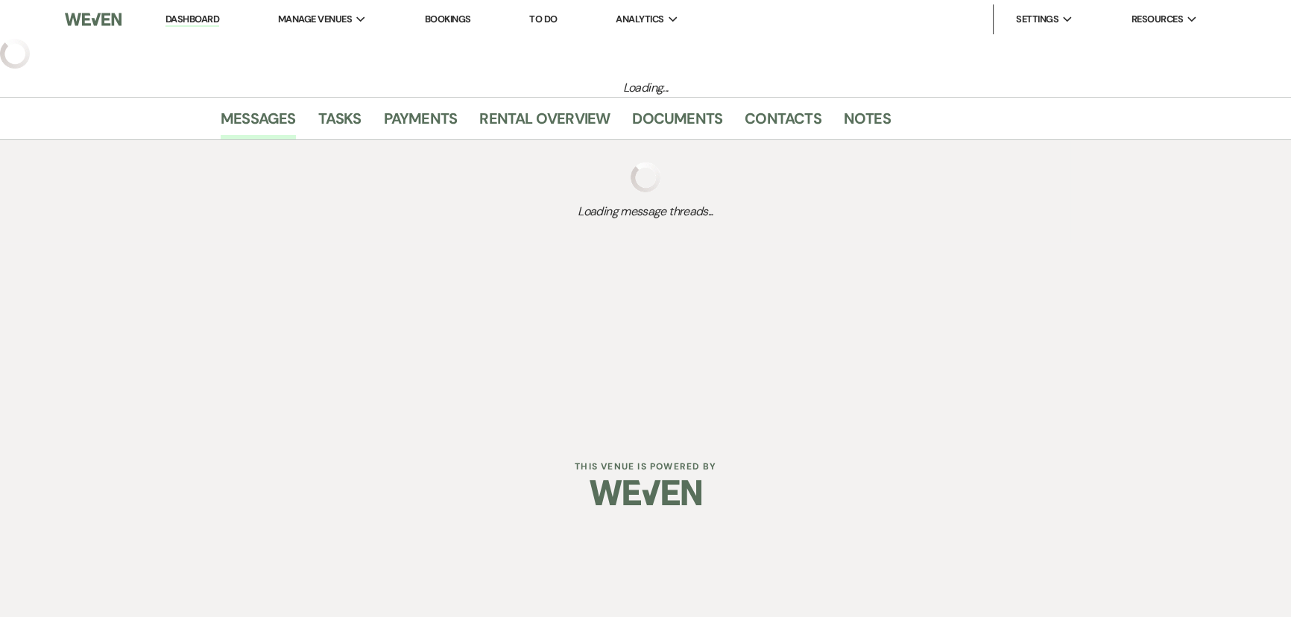
select select "5"
select select "13"
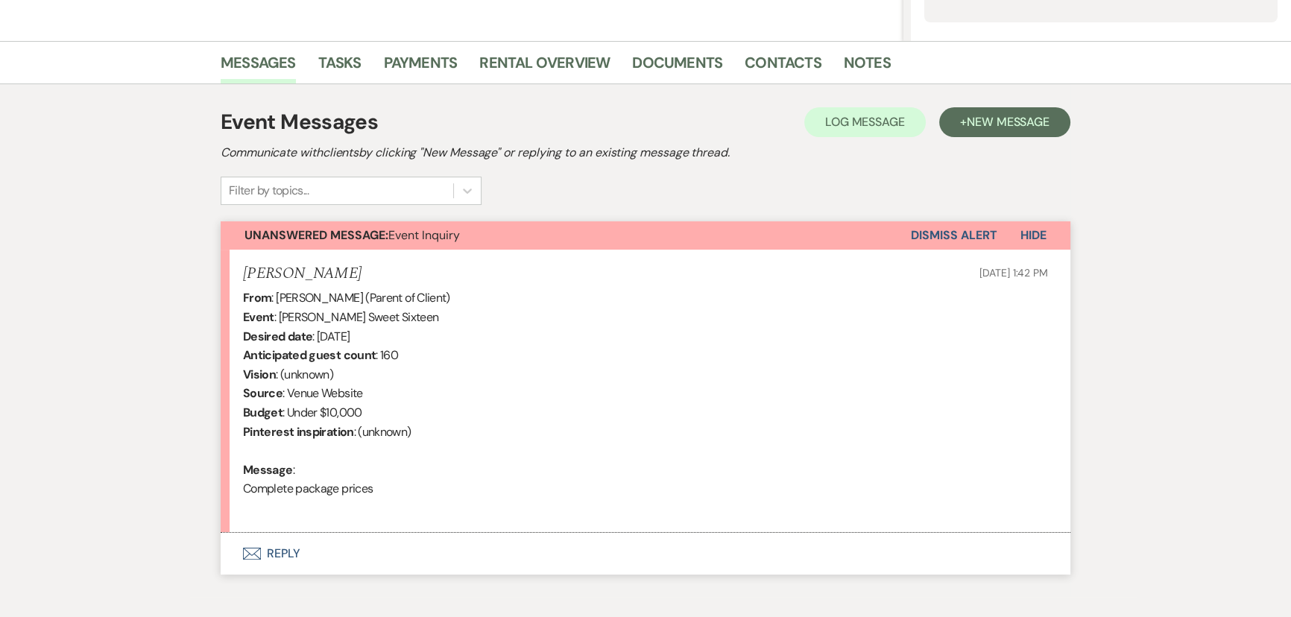
scroll to position [409, 0]
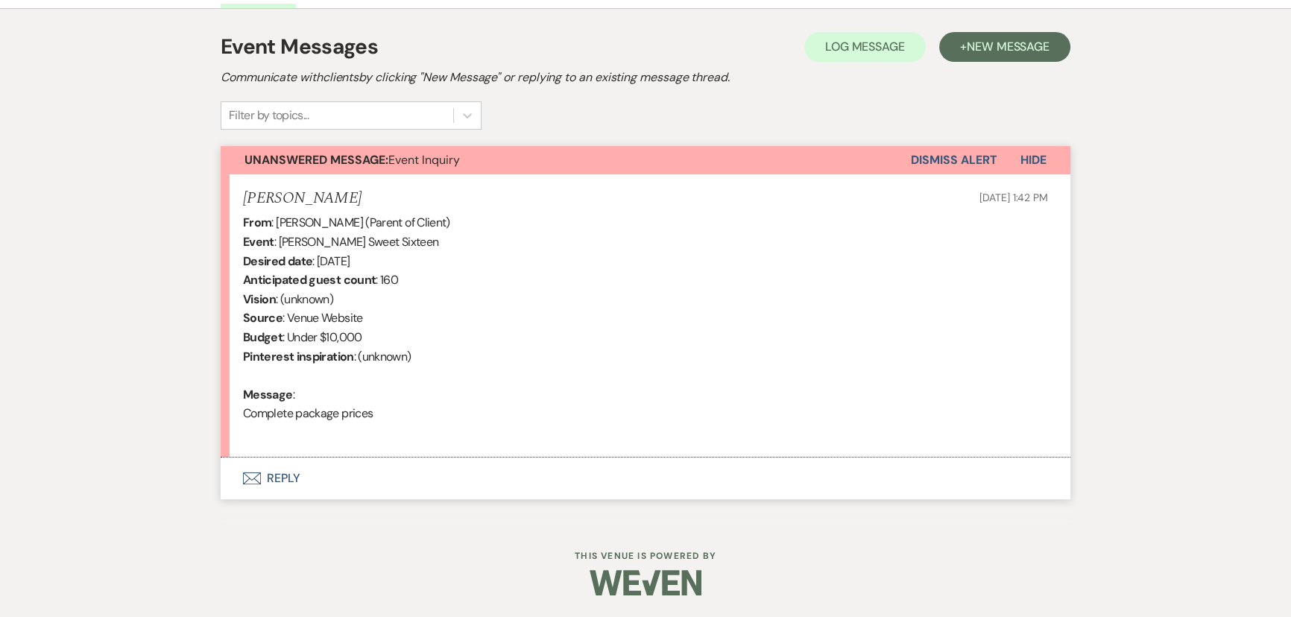
click at [298, 479] on button "Envelope Reply" at bounding box center [646, 479] width 850 height 42
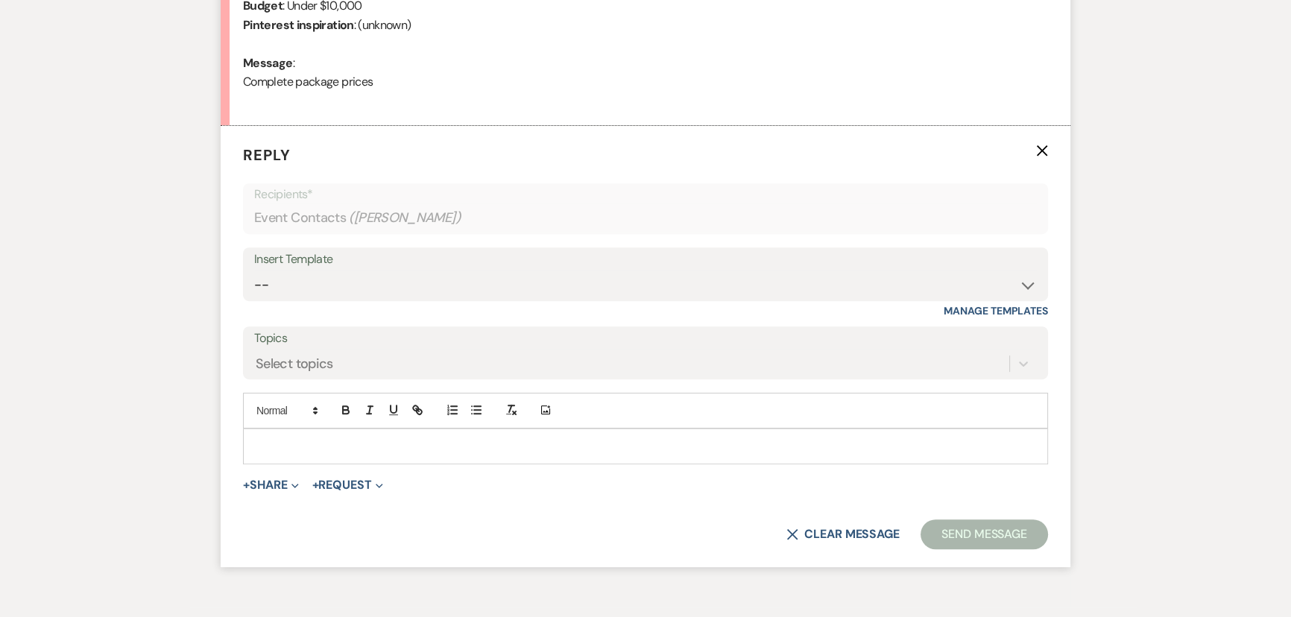
scroll to position [778, 0]
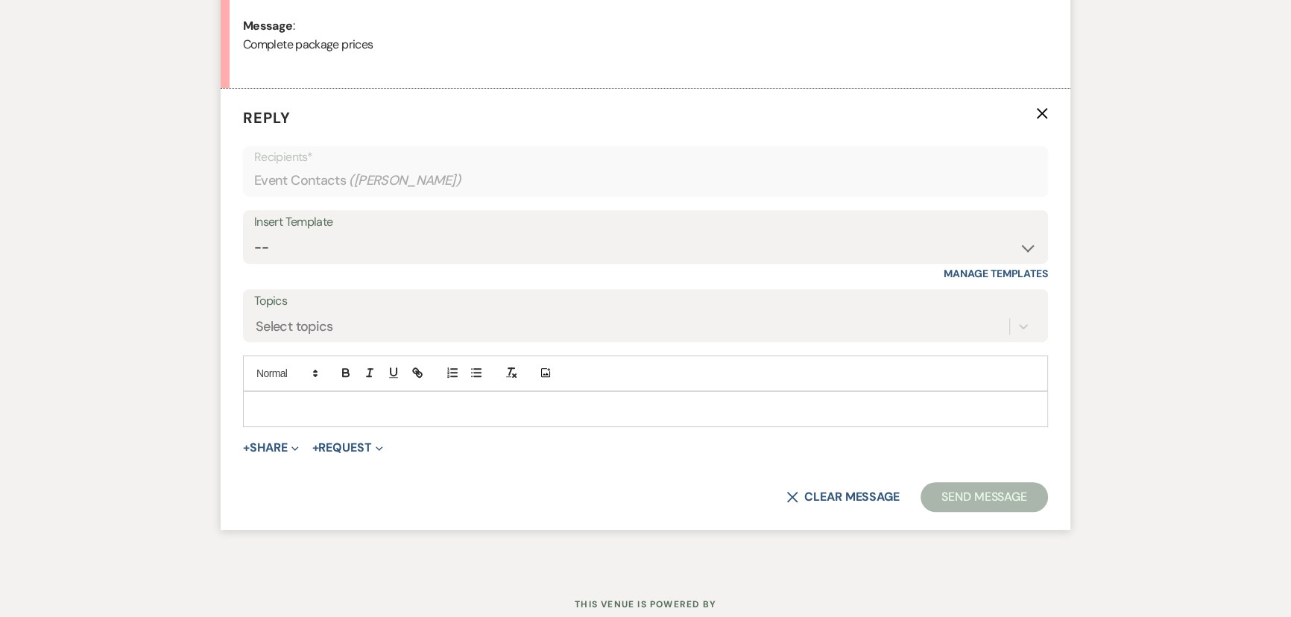
click at [294, 409] on p at bounding box center [645, 409] width 781 height 16
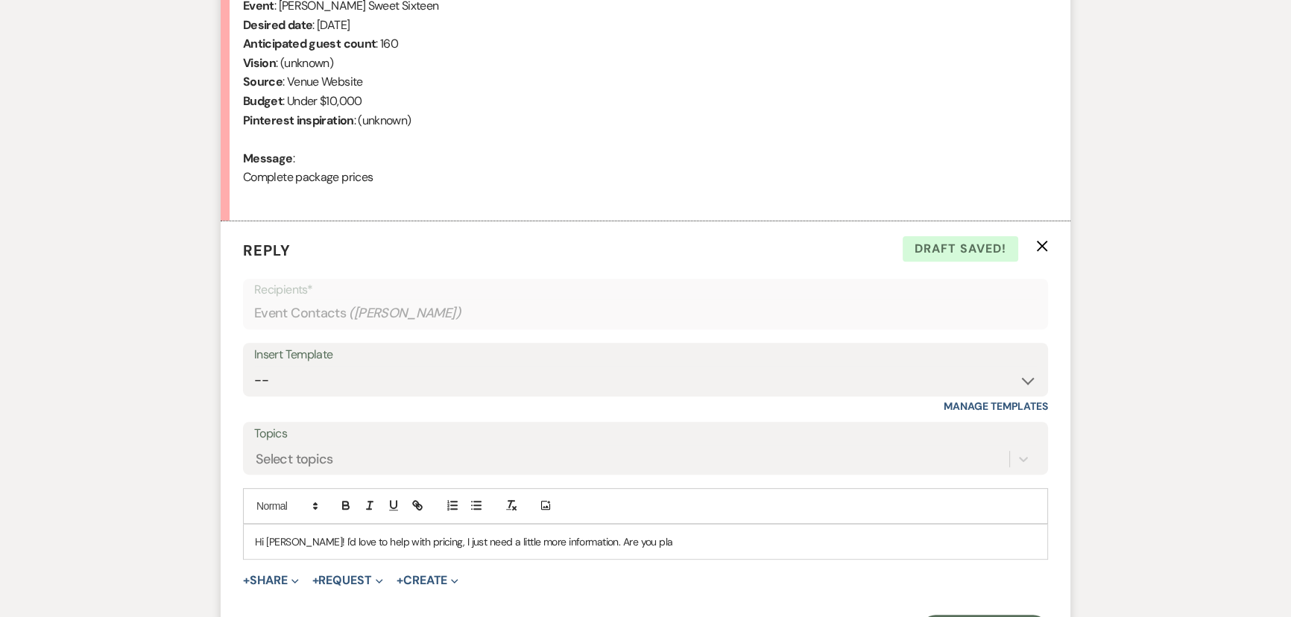
scroll to position [622, 0]
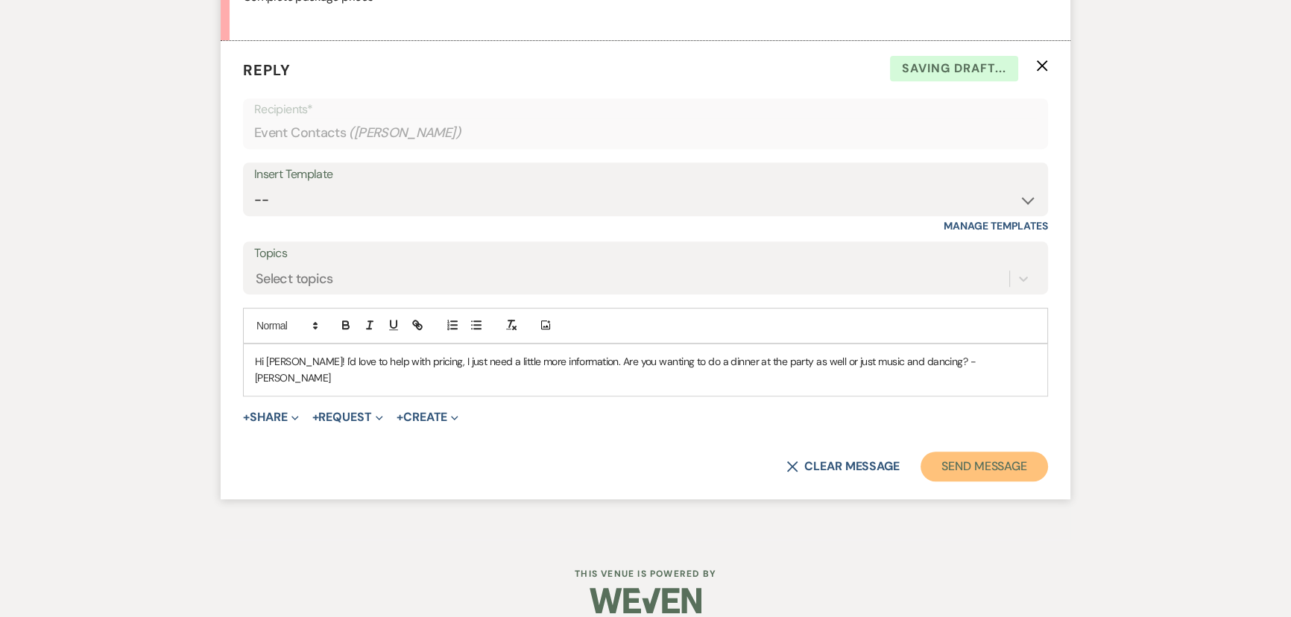
click at [929, 452] on button "Send Message" at bounding box center [984, 467] width 127 height 30
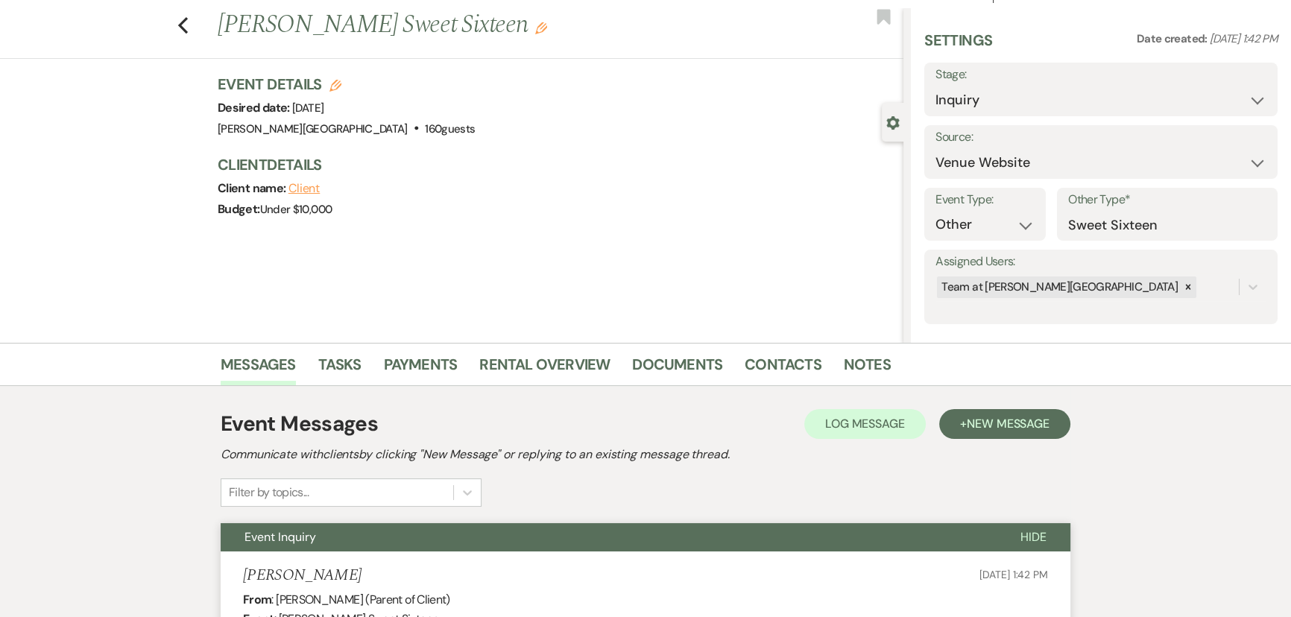
scroll to position [0, 0]
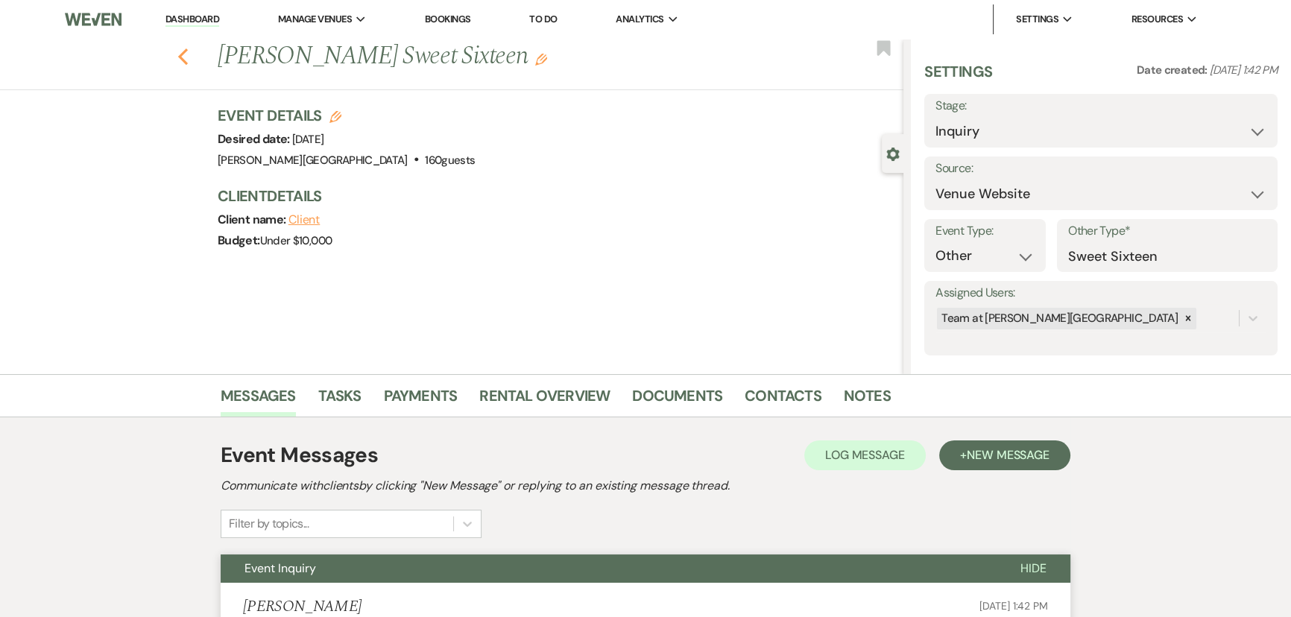
click at [189, 48] on icon "Previous" at bounding box center [182, 57] width 11 height 18
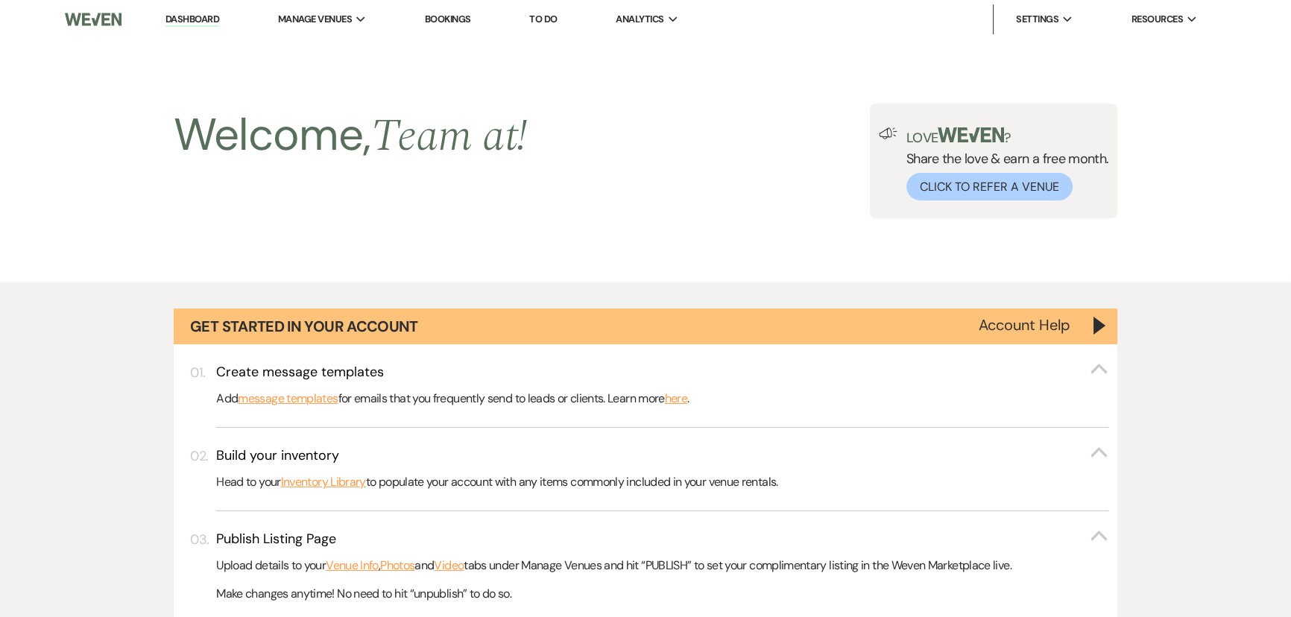
scroll to position [1085, 0]
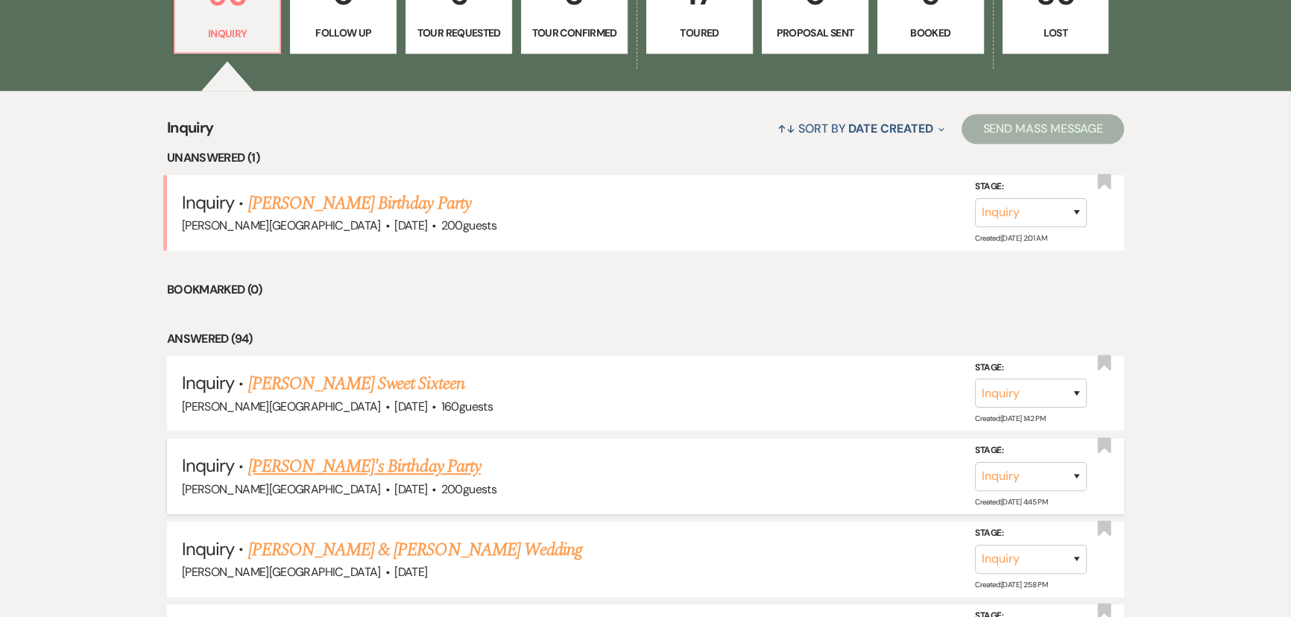
click at [320, 469] on link "Marlene's Birthday Party" at bounding box center [364, 466] width 233 height 27
select select "5"
select select "4"
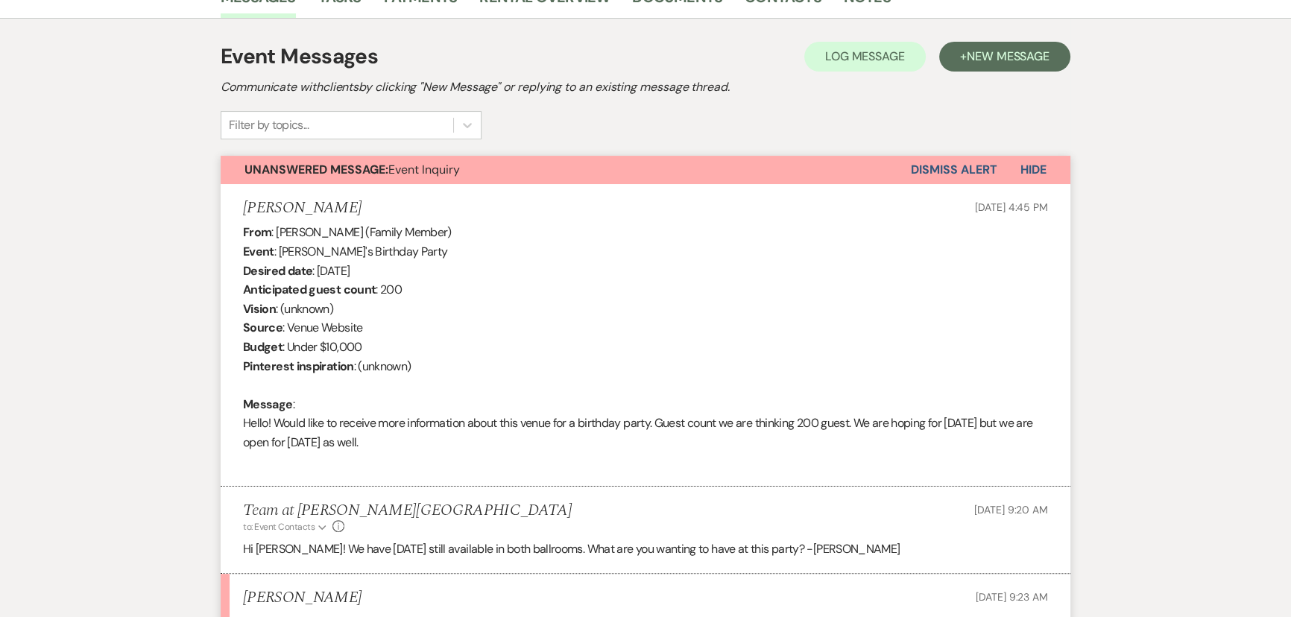
scroll to position [589, 0]
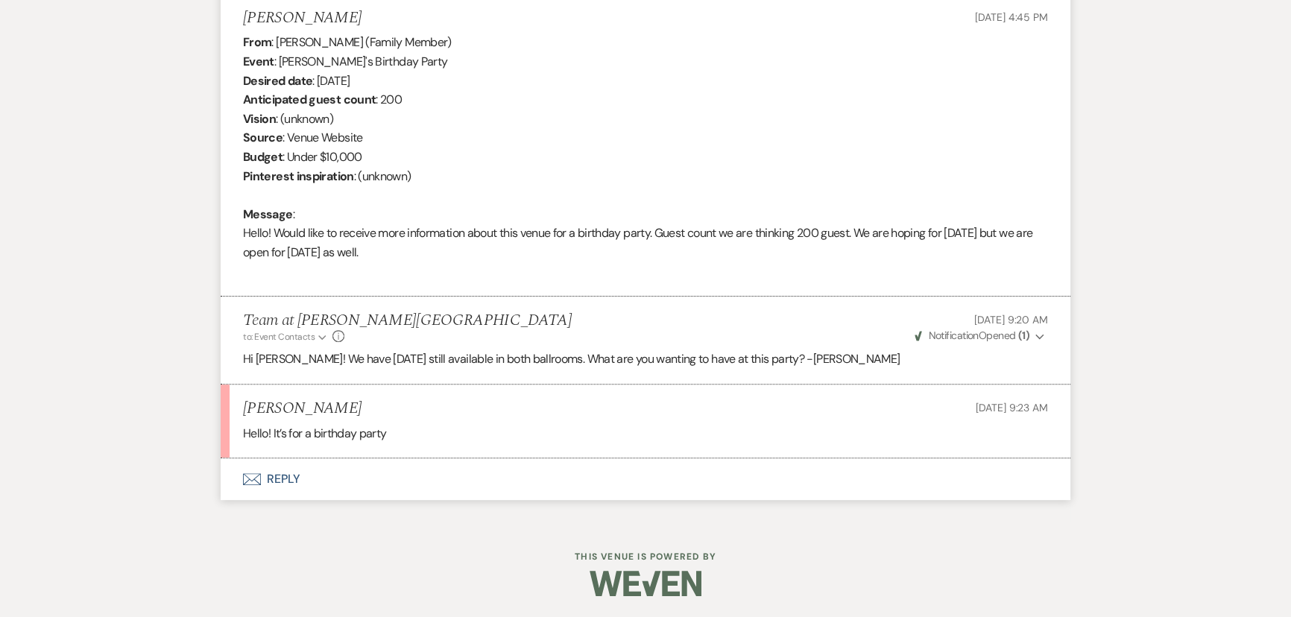
click at [294, 479] on button "Envelope Reply" at bounding box center [646, 479] width 850 height 42
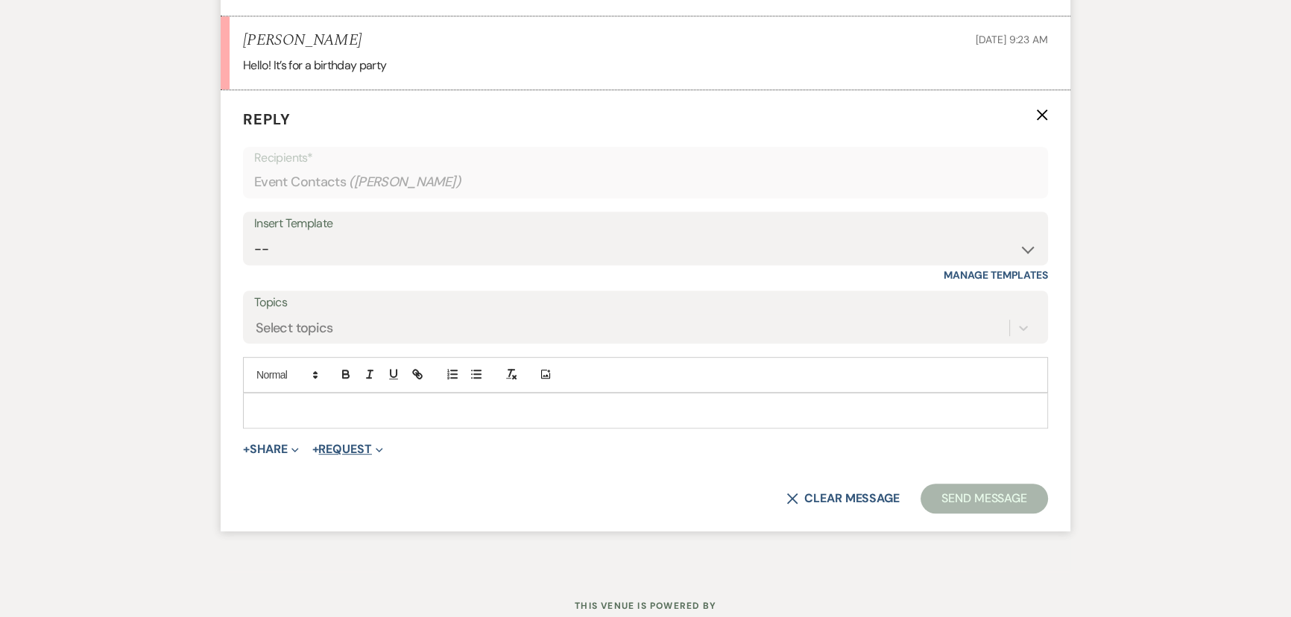
scroll to position [959, 0]
click at [319, 417] on div at bounding box center [646, 409] width 804 height 34
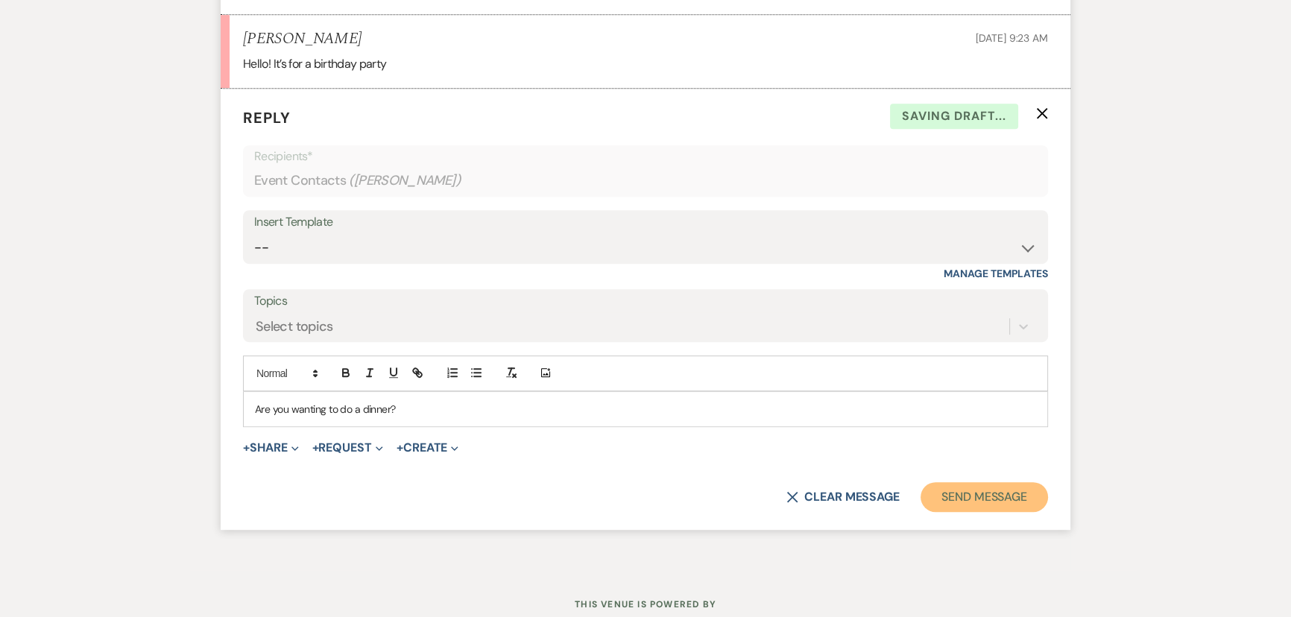
click at [985, 495] on button "Send Message" at bounding box center [984, 497] width 127 height 30
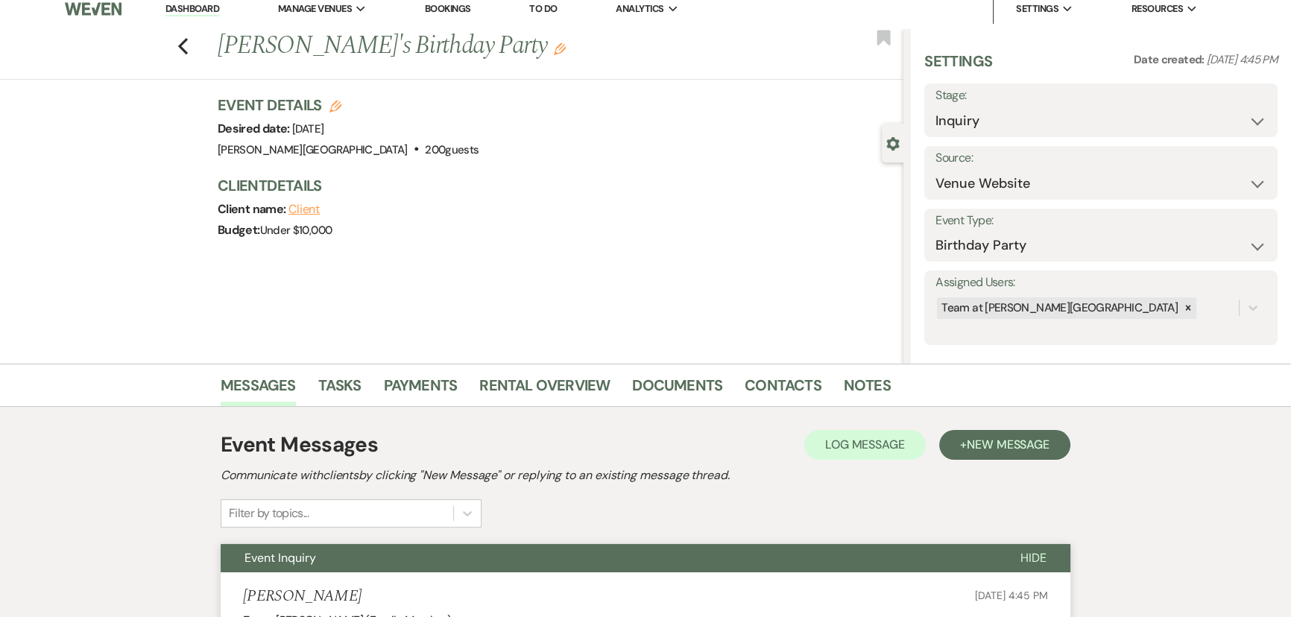
scroll to position [0, 0]
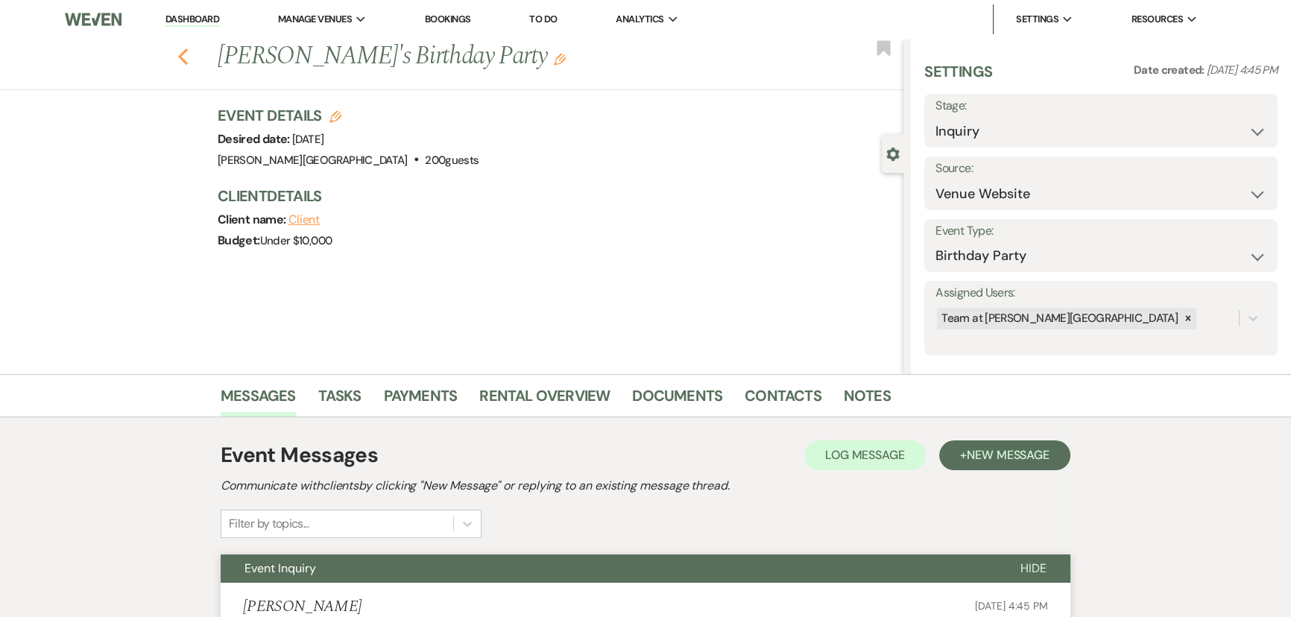
click at [189, 60] on icon "Previous" at bounding box center [182, 57] width 11 height 18
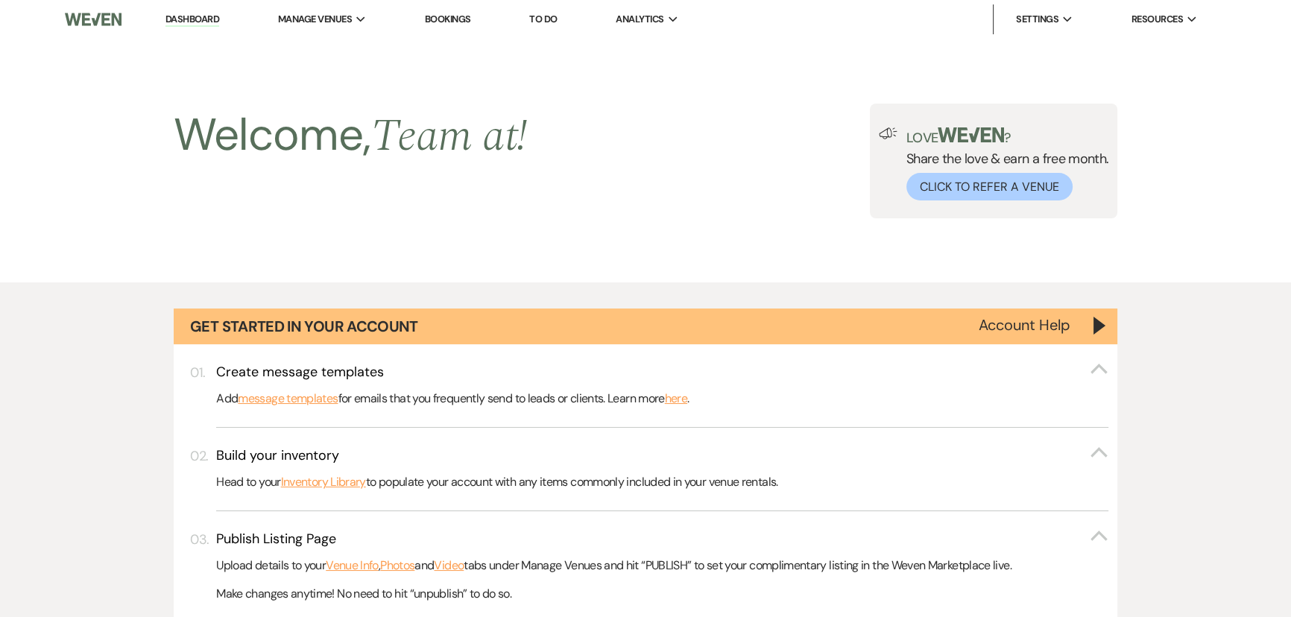
scroll to position [1085, 0]
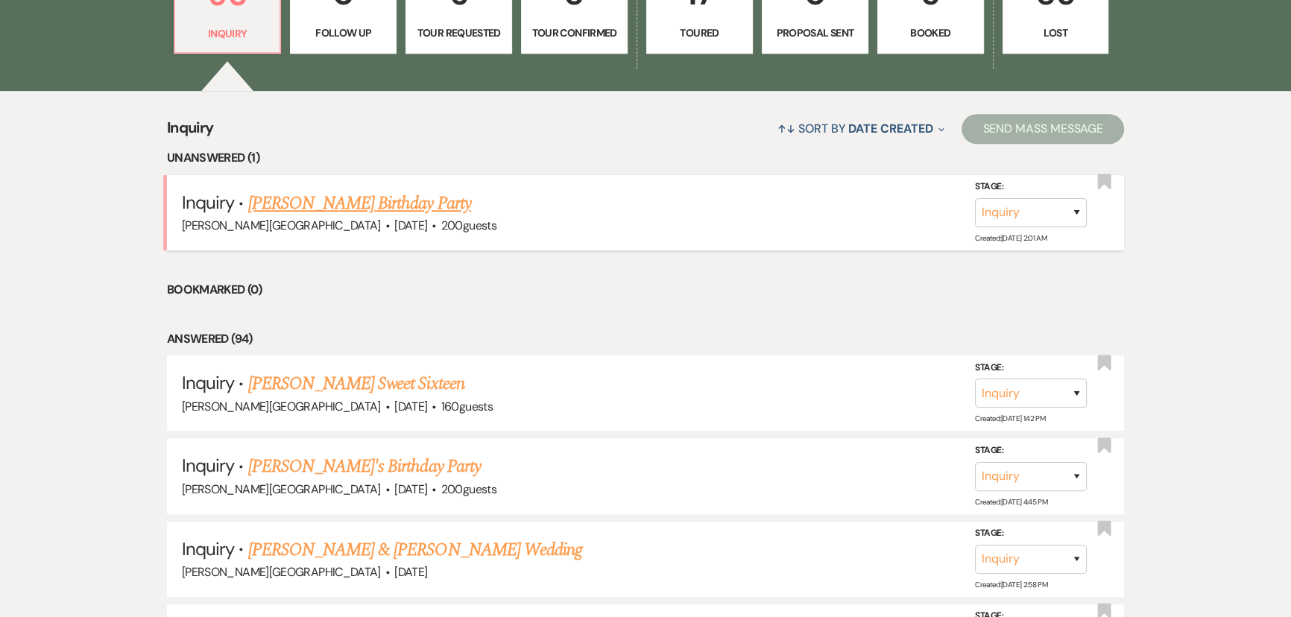
click at [349, 201] on link "Celina Stetson's Birthday Party" at bounding box center [359, 203] width 223 height 27
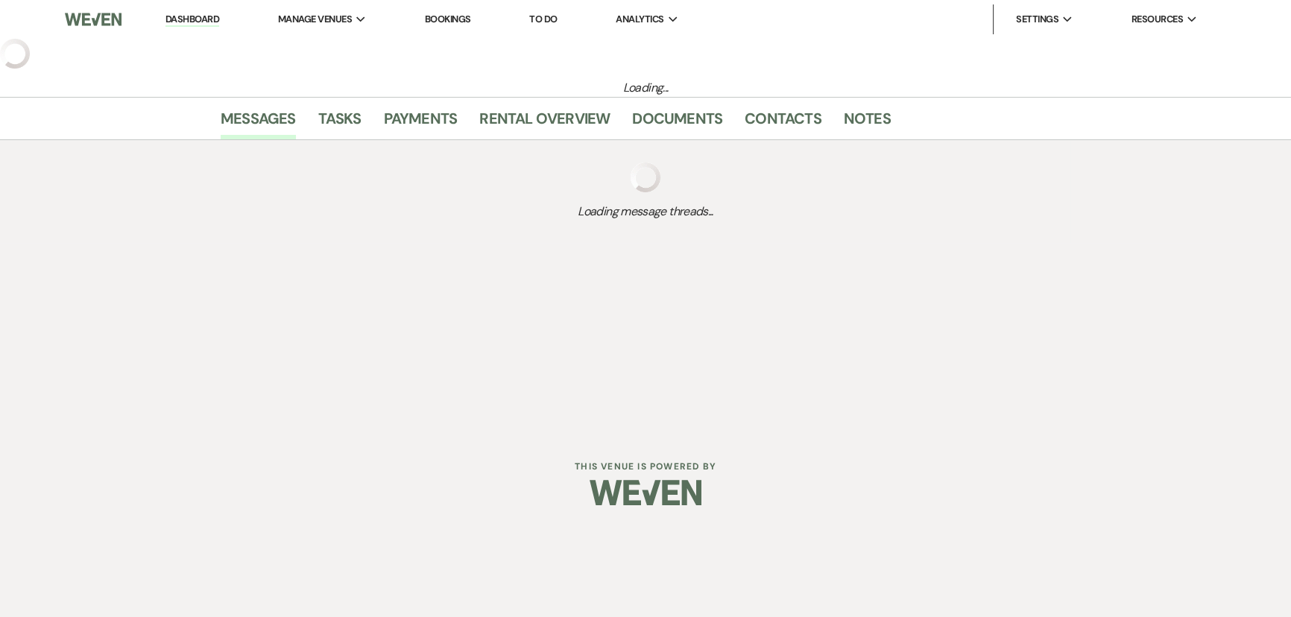
select select "5"
select select "4"
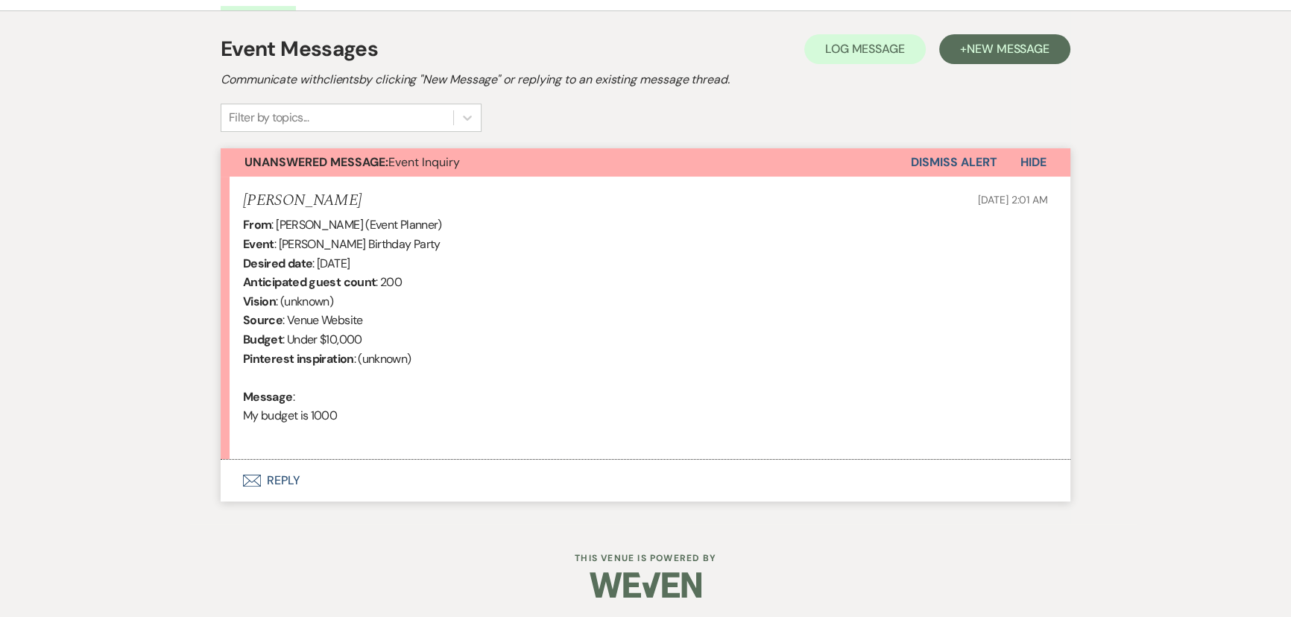
scroll to position [409, 0]
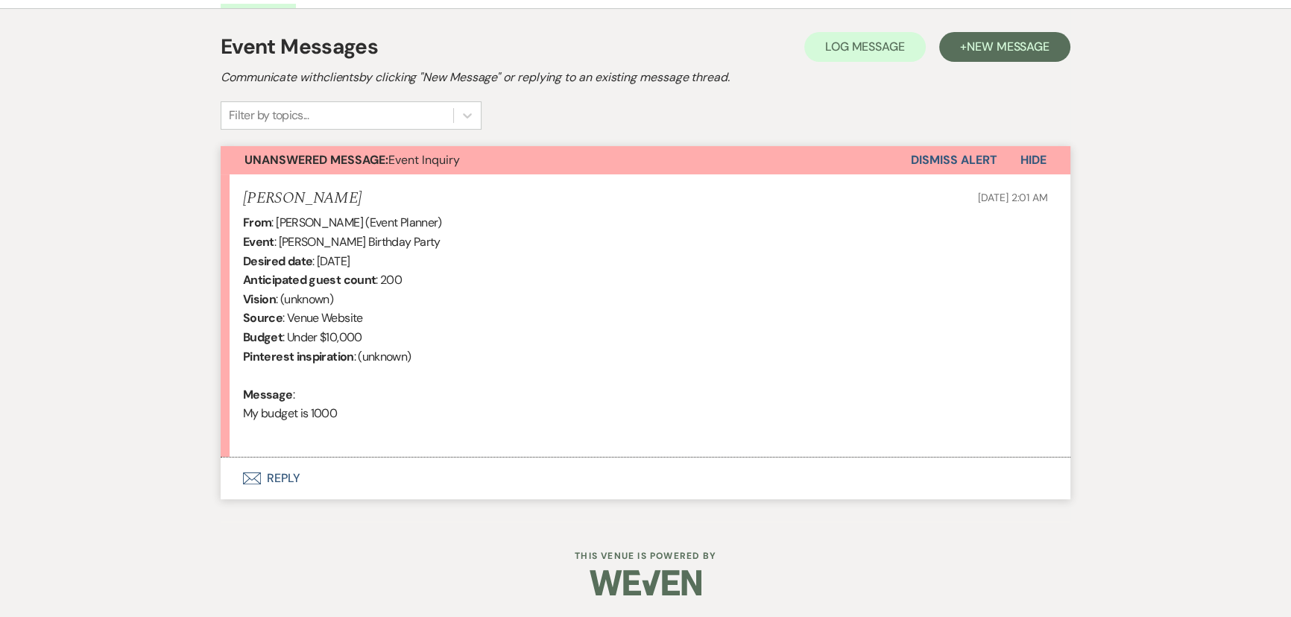
click at [264, 479] on button "Envelope Reply" at bounding box center [646, 479] width 850 height 42
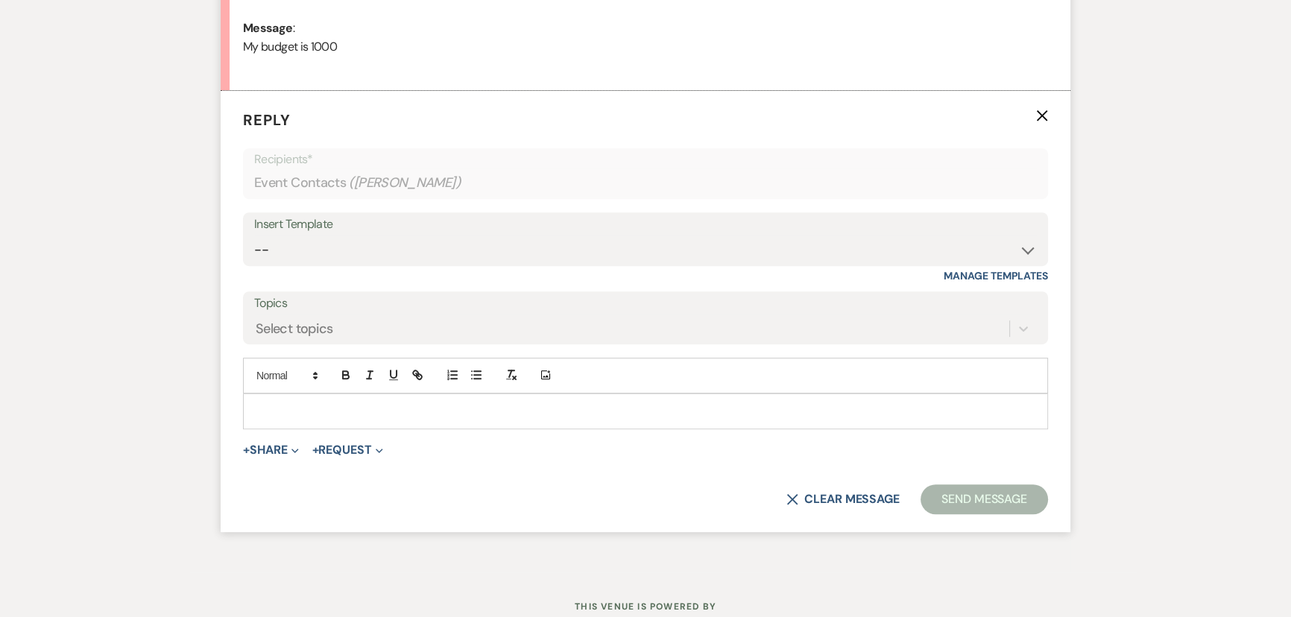
scroll to position [778, 0]
click at [265, 404] on p at bounding box center [645, 409] width 781 height 16
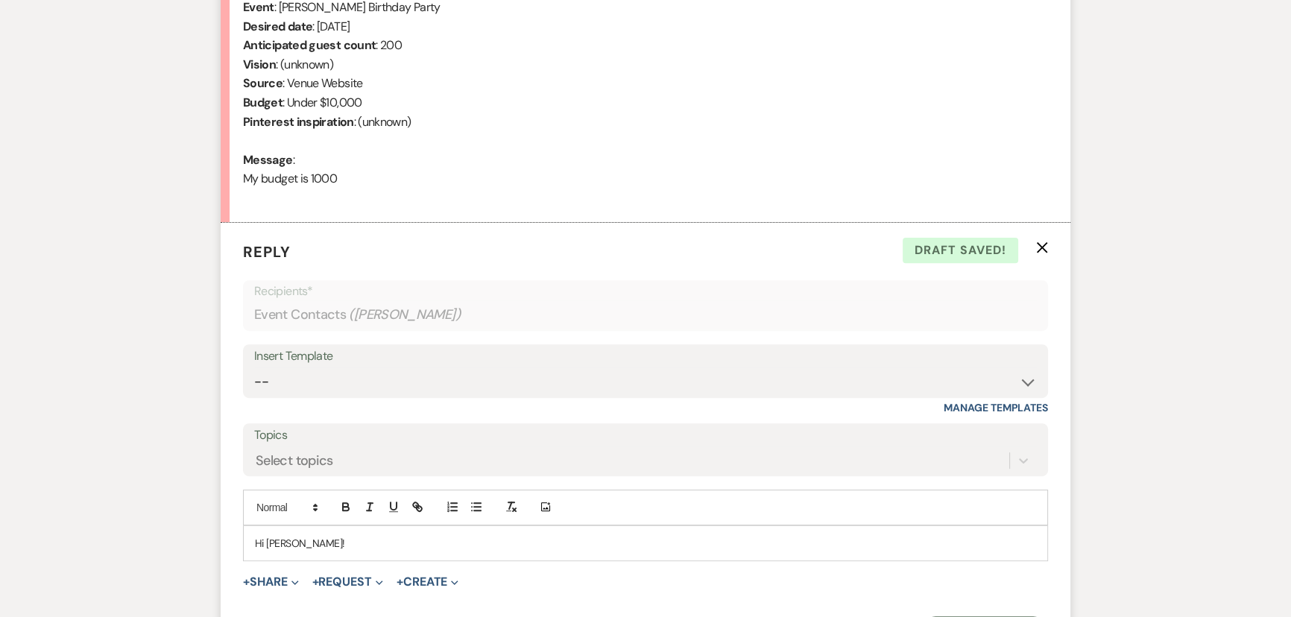
scroll to position [642, 0]
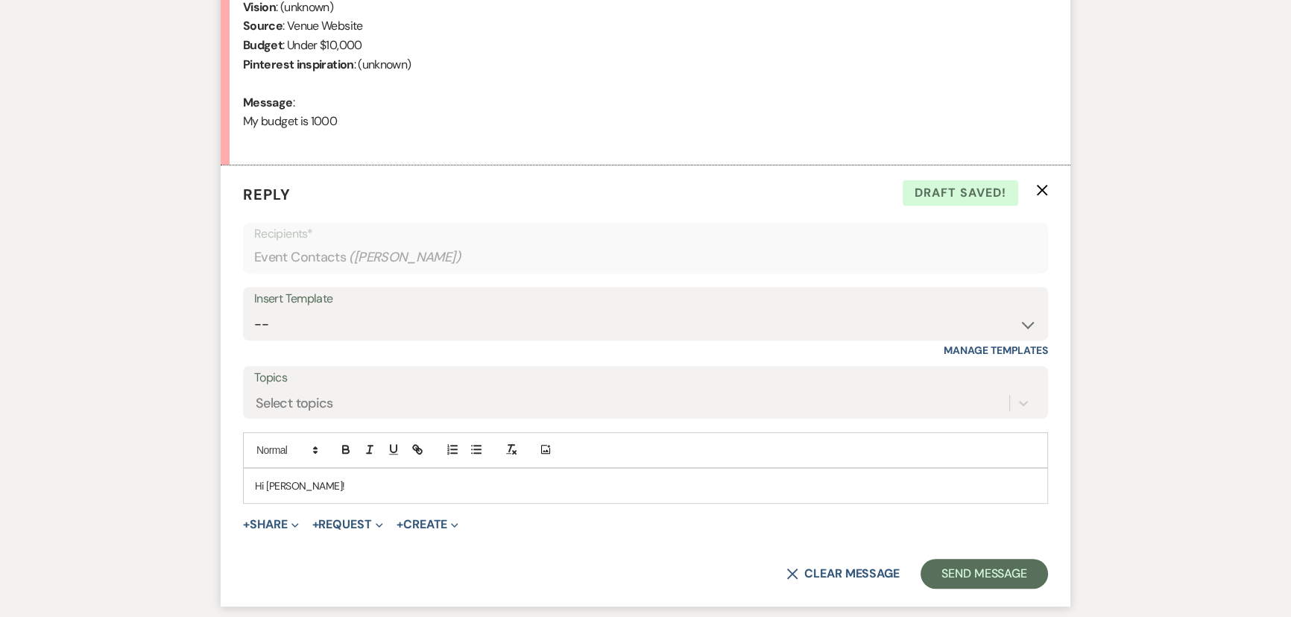
scroll to position [690, 0]
